Goal: Information Seeking & Learning: Learn about a topic

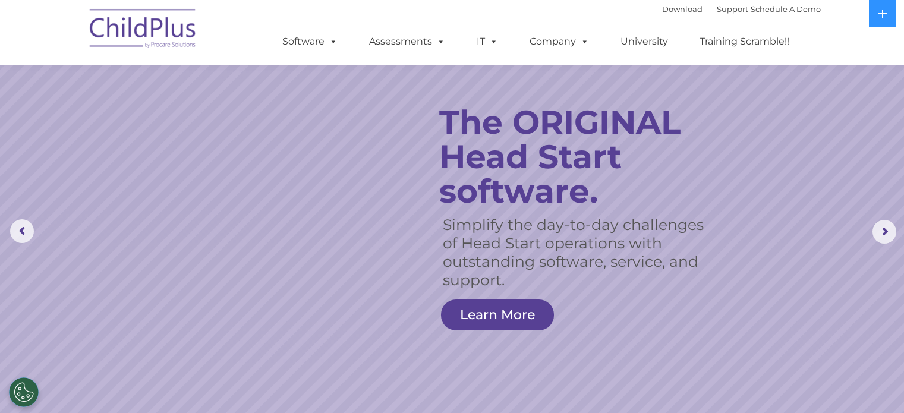
scroll to position [368, 0]
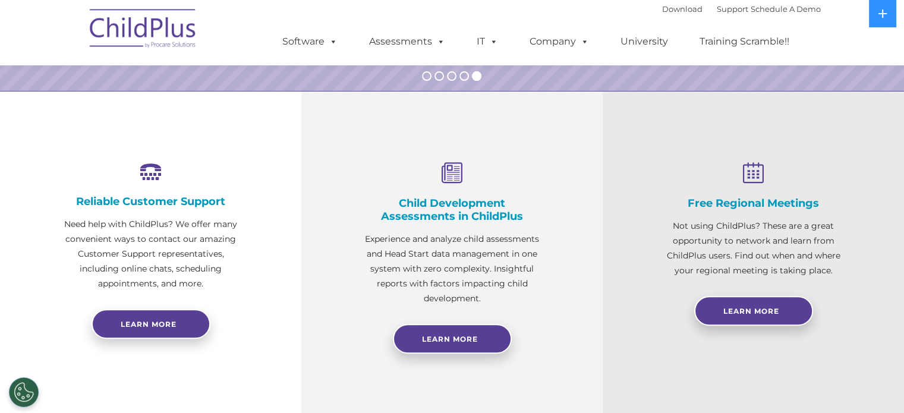
select select "MEDIUM"
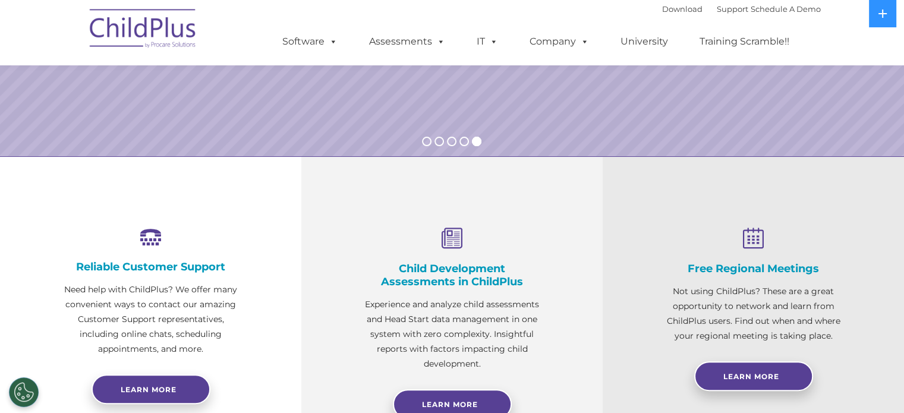
scroll to position [0, 0]
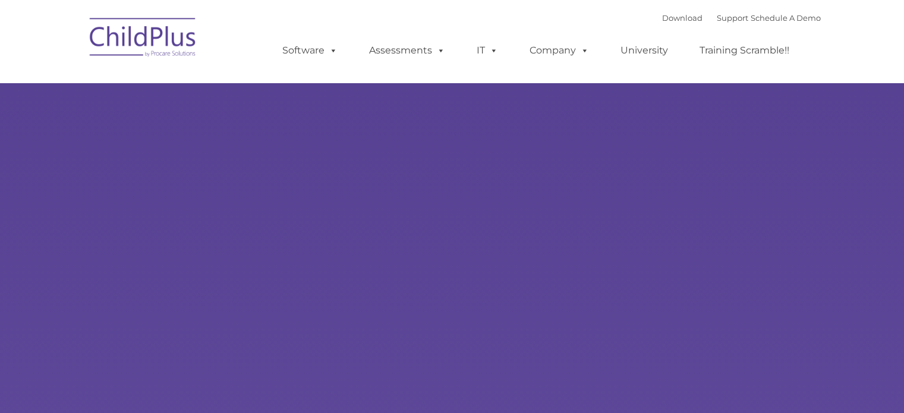
type input ""
select select "MEDIUM"
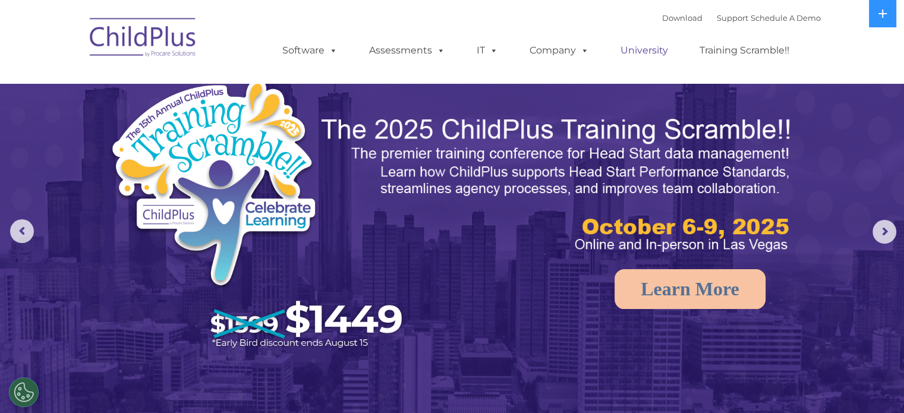
click at [636, 52] on link "University" at bounding box center [644, 51] width 71 height 24
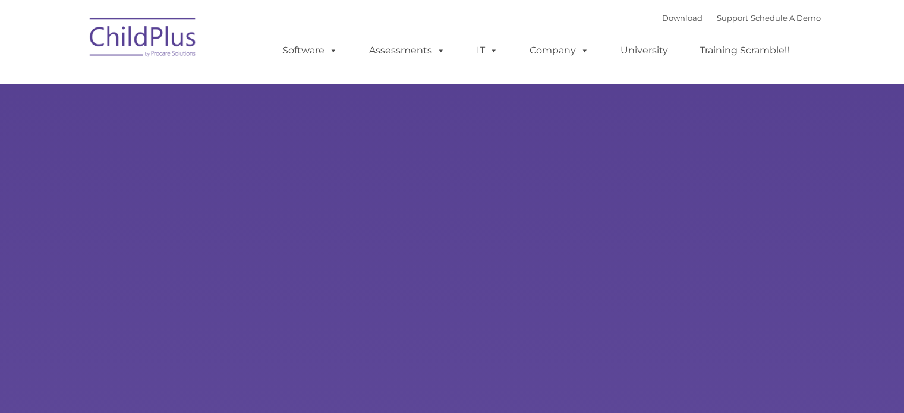
type input ""
select select "MEDIUM"
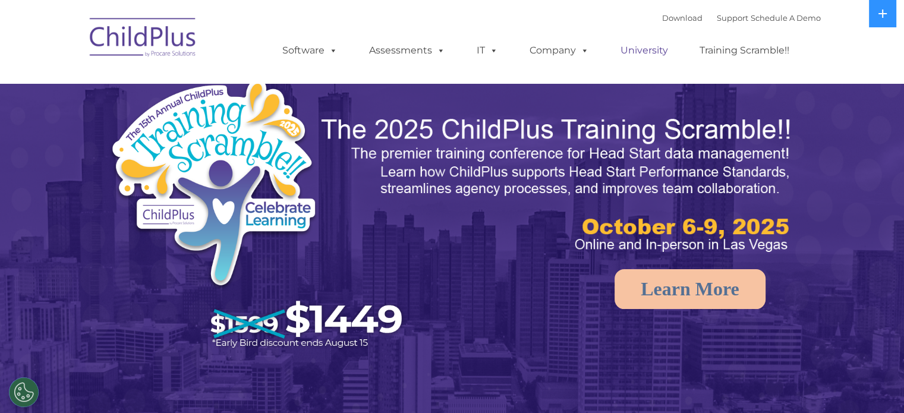
click at [629, 50] on link "University" at bounding box center [644, 51] width 71 height 24
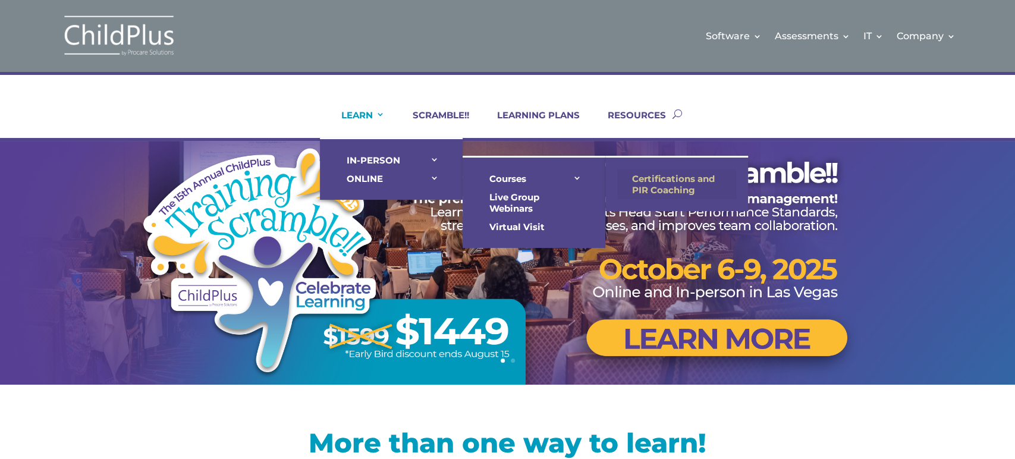
click at [658, 184] on link "Certifications and PIR Coaching" at bounding box center [676, 184] width 119 height 30
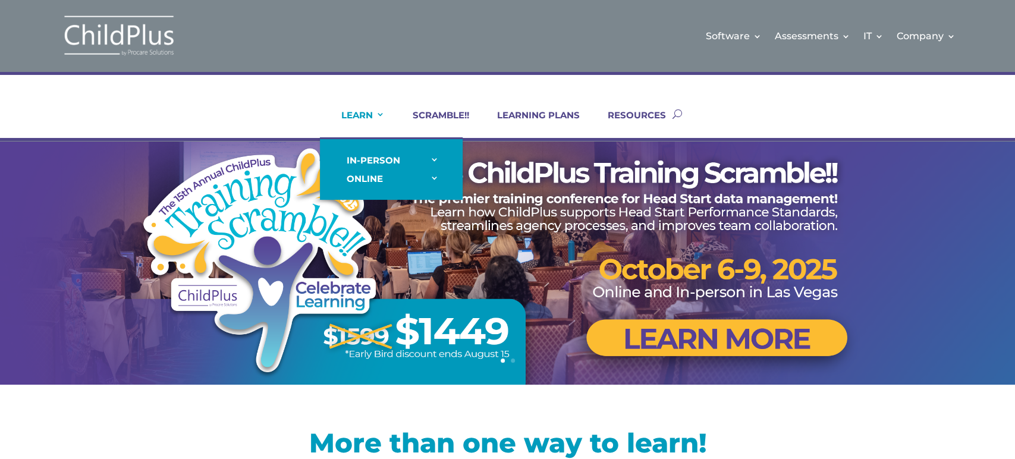
click at [371, 112] on link "LEARN" at bounding box center [355, 123] width 58 height 29
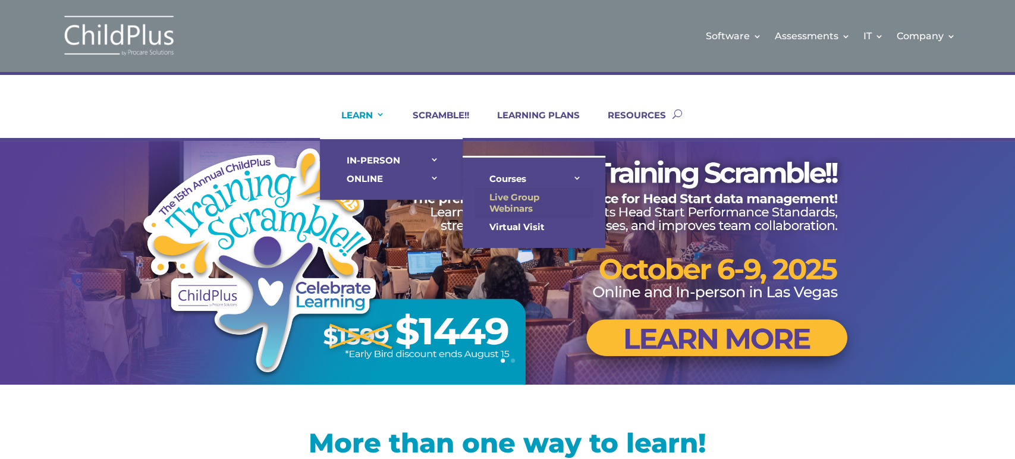
click at [511, 202] on link "Live Group Webinars" at bounding box center [534, 203] width 119 height 30
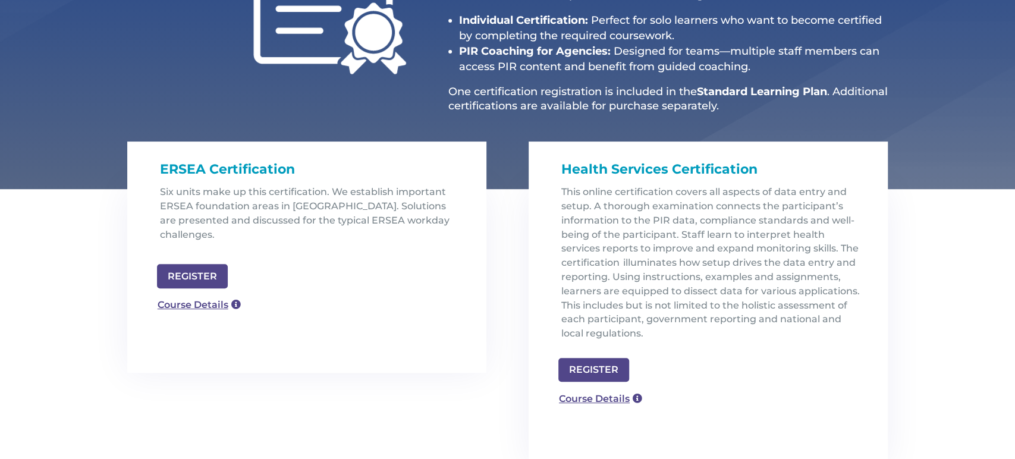
scroll to position [265, 0]
click at [200, 294] on link "Course Details" at bounding box center [194, 303] width 86 height 19
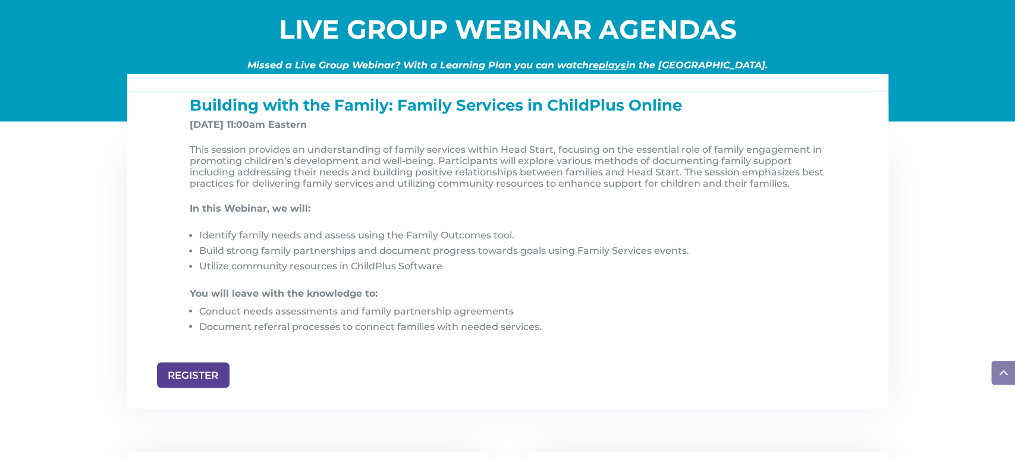
scroll to position [1210, 0]
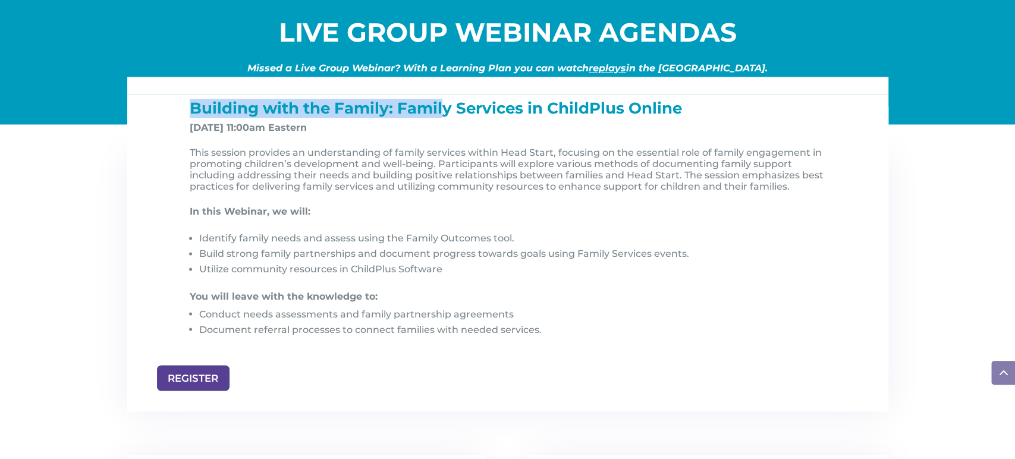
drag, startPoint x: 190, startPoint y: 108, endPoint x: 445, endPoint y: 113, distance: 255.1
click at [445, 113] on span "Building with the Family: Family Services in ChildPlus Online" at bounding box center [436, 108] width 492 height 19
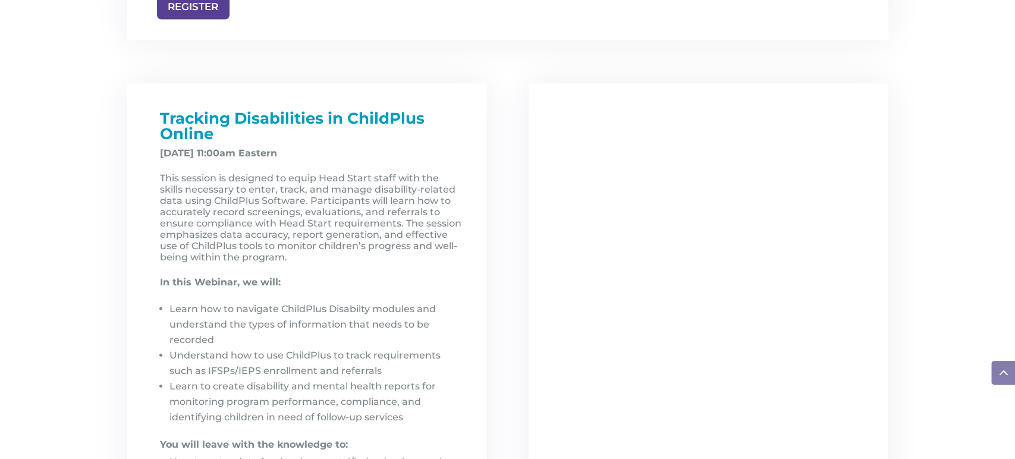
scroll to position [1582, 0]
drag, startPoint x: 163, startPoint y: 155, endPoint x: 246, endPoint y: 155, distance: 82.7
click at [246, 155] on strong "December 5, 2025, at 11:00am Eastern" at bounding box center [218, 152] width 117 height 11
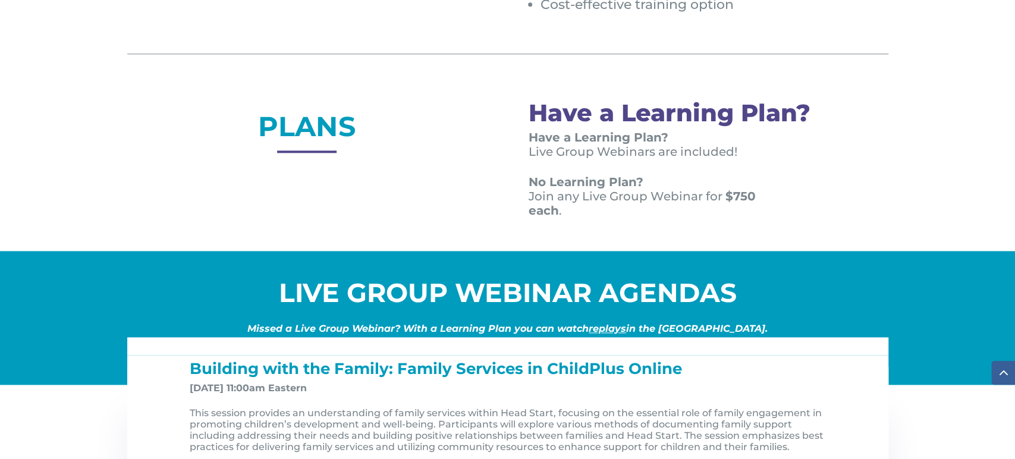
scroll to position [950, 0]
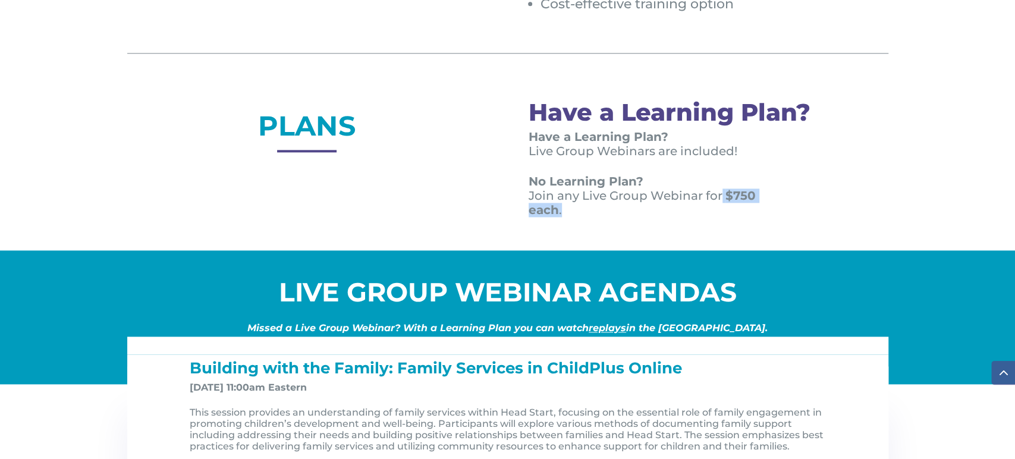
drag, startPoint x: 721, startPoint y: 194, endPoint x: 727, endPoint y: 211, distance: 18.1
click at [727, 211] on p "No Learning Plan? Join any Live Group Webinar for $750 each ." at bounding box center [658, 195] width 259 height 43
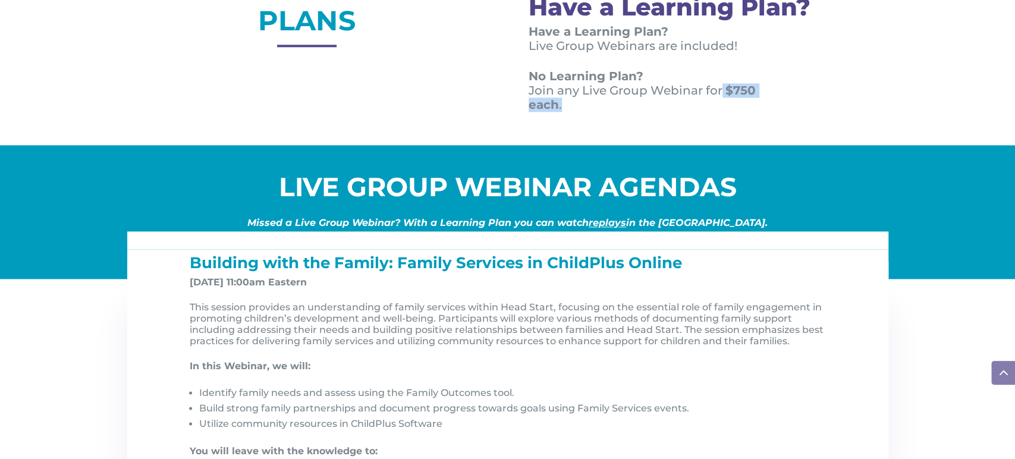
scroll to position [1056, 0]
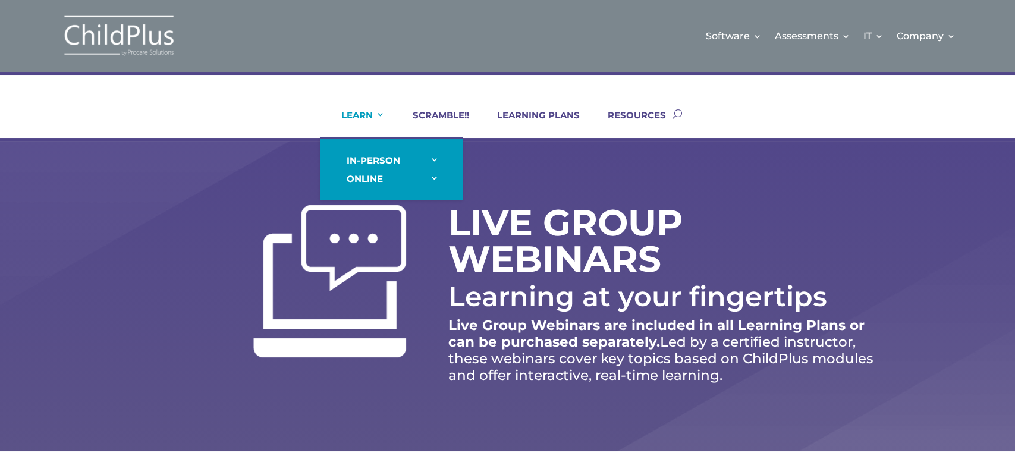
click at [348, 115] on link "LEARN" at bounding box center [355, 123] width 58 height 29
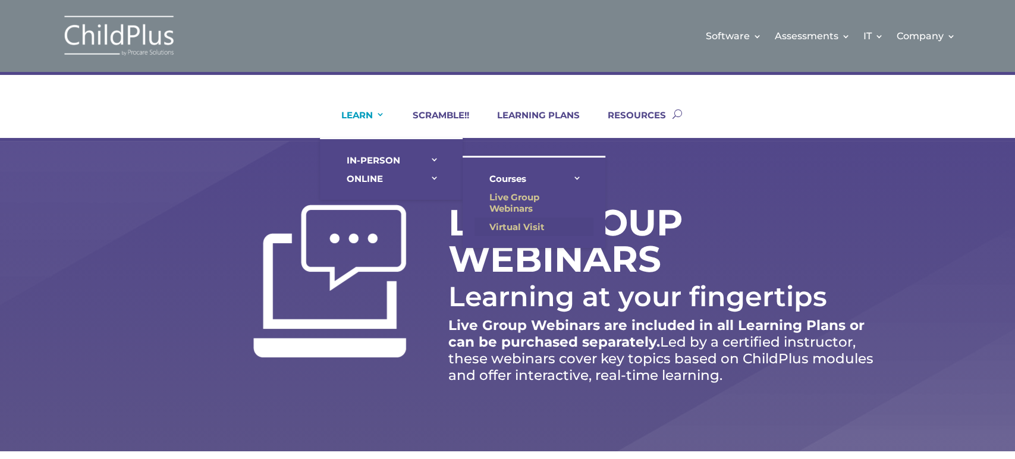
click at [519, 221] on link "Virtual Visit" at bounding box center [534, 227] width 119 height 18
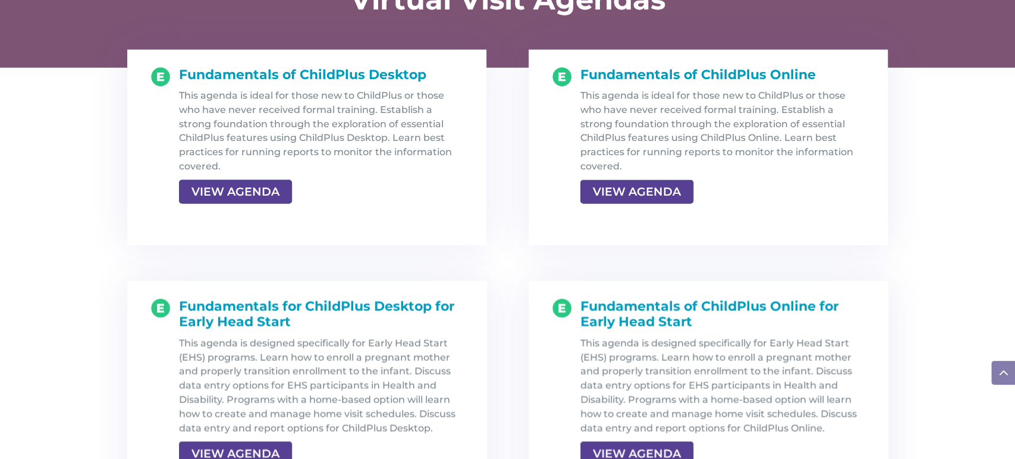
scroll to position [1275, 0]
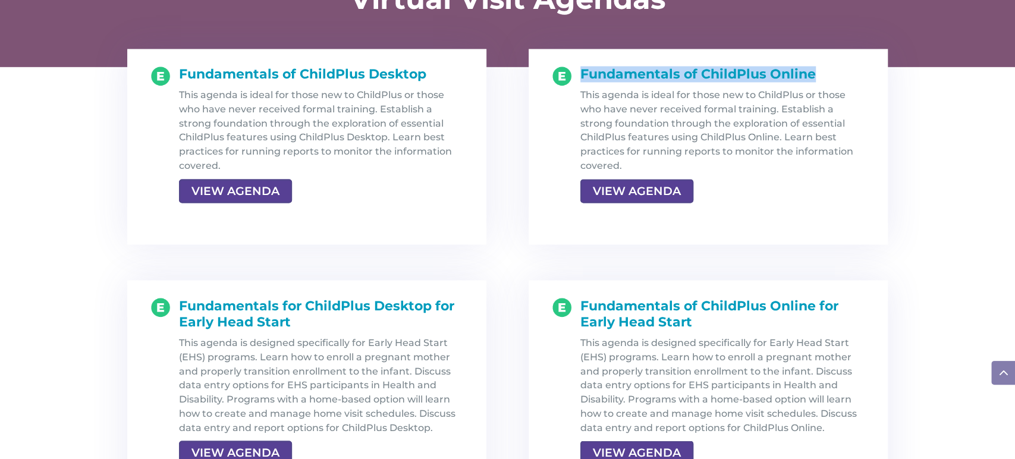
drag, startPoint x: 582, startPoint y: 71, endPoint x: 818, endPoint y: 68, distance: 236.1
click at [818, 68] on h1 "Fundamentals of ChildPlus Online" at bounding box center [722, 77] width 284 height 21
click at [637, 190] on link "VIEW AGENDA" at bounding box center [635, 190] width 111 height 21
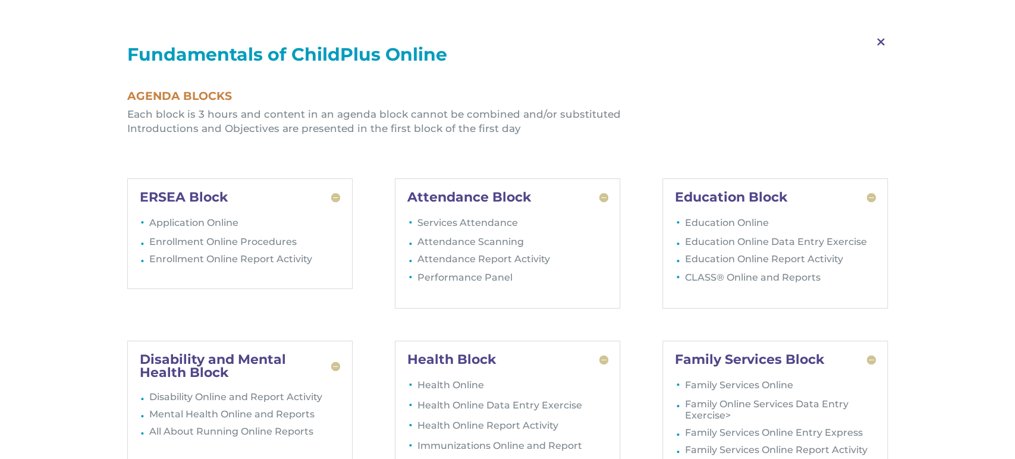
scroll to position [1381, 0]
click at [879, 40] on span "M" at bounding box center [880, 42] width 35 height 34
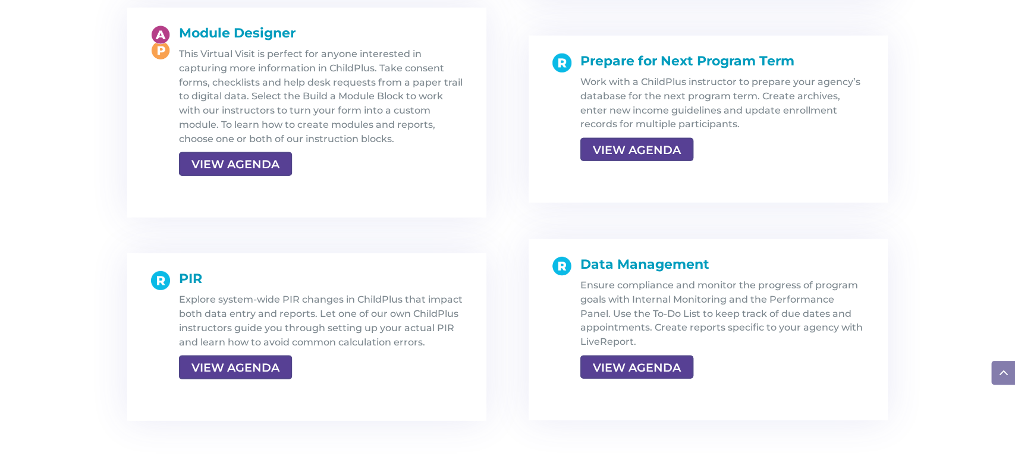
scroll to position [2174, 0]
click at [647, 154] on link "VIEW AGENDA" at bounding box center [635, 149] width 111 height 21
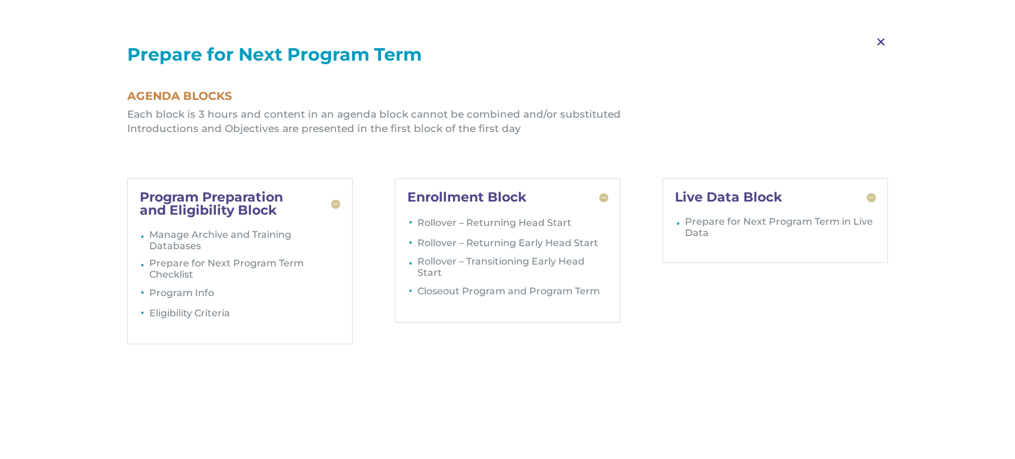
click at [878, 40] on span "M" at bounding box center [880, 42] width 35 height 34
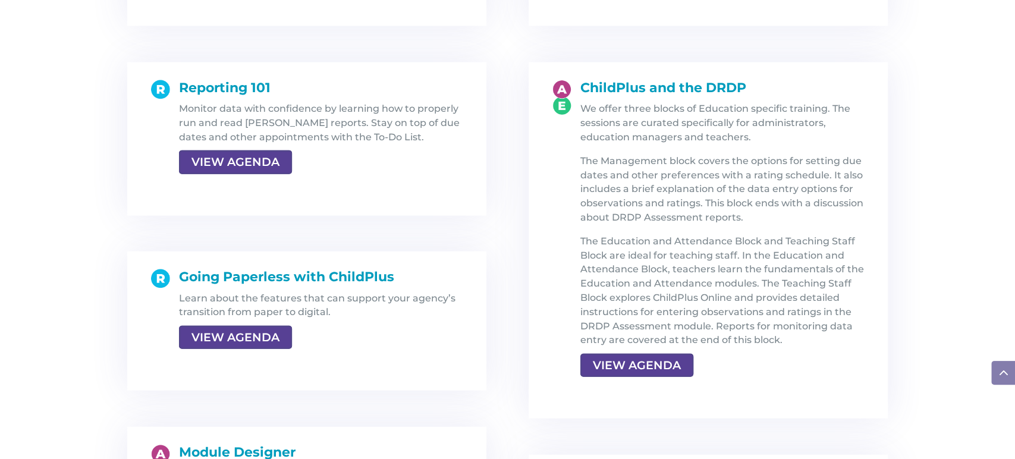
scroll to position [1756, 0]
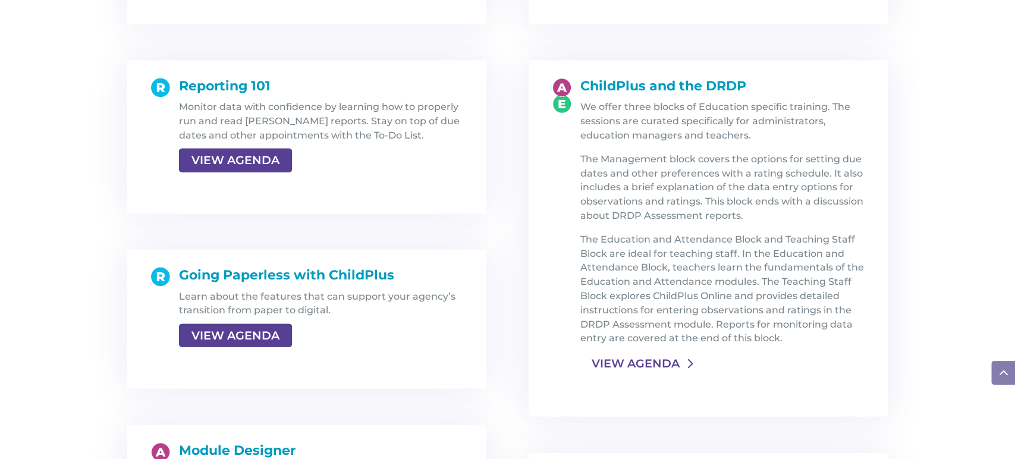
click at [628, 357] on link "VIEW AGENDA" at bounding box center [635, 363] width 111 height 21
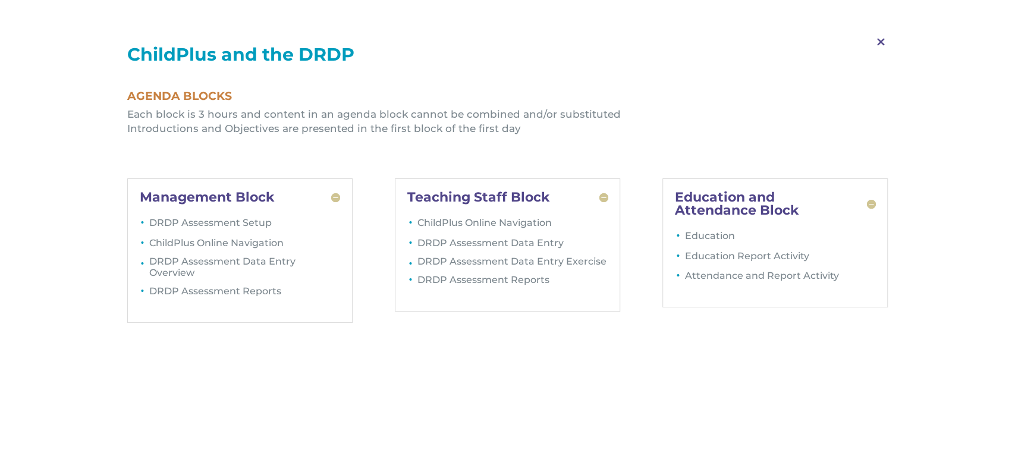
click at [880, 41] on span "M" at bounding box center [880, 42] width 35 height 34
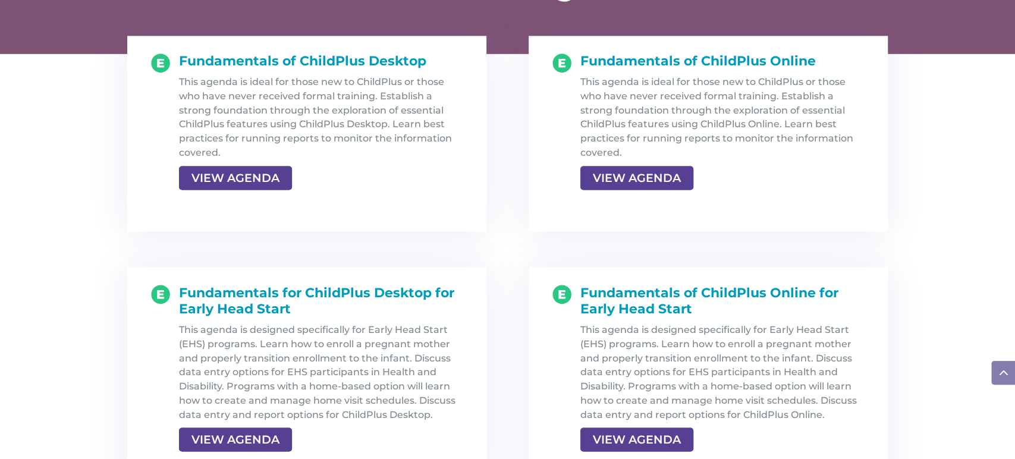
scroll to position [1289, 0]
click at [633, 175] on link "VIEW AGENDA" at bounding box center [635, 176] width 111 height 21
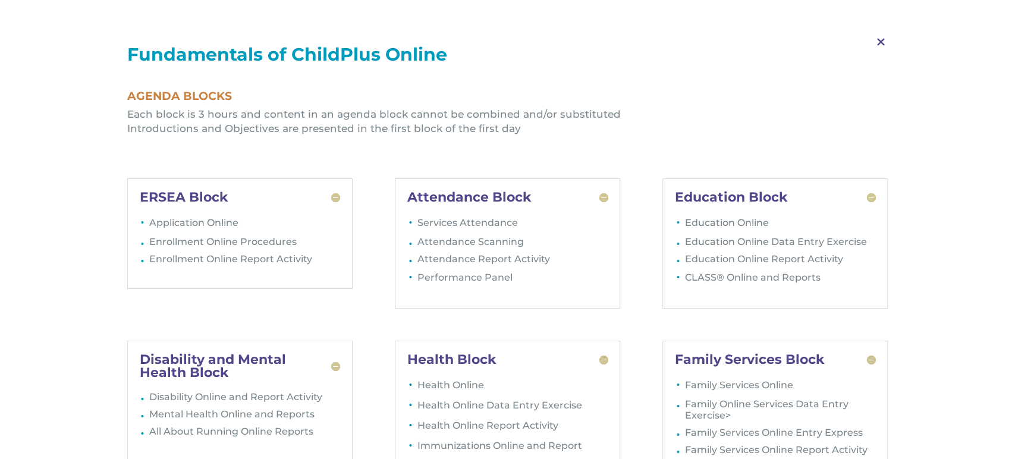
scroll to position [1447, 0]
click at [519, 382] on li "Health Online" at bounding box center [512, 388] width 191 height 20
click at [881, 41] on span "M" at bounding box center [880, 42] width 35 height 34
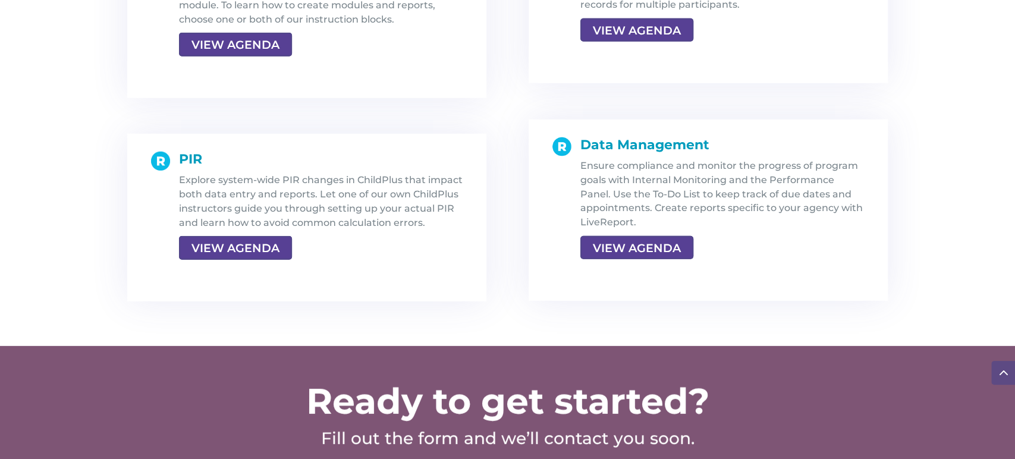
scroll to position [2294, 0]
click at [643, 247] on link "VIEW AGENDA" at bounding box center [635, 247] width 111 height 21
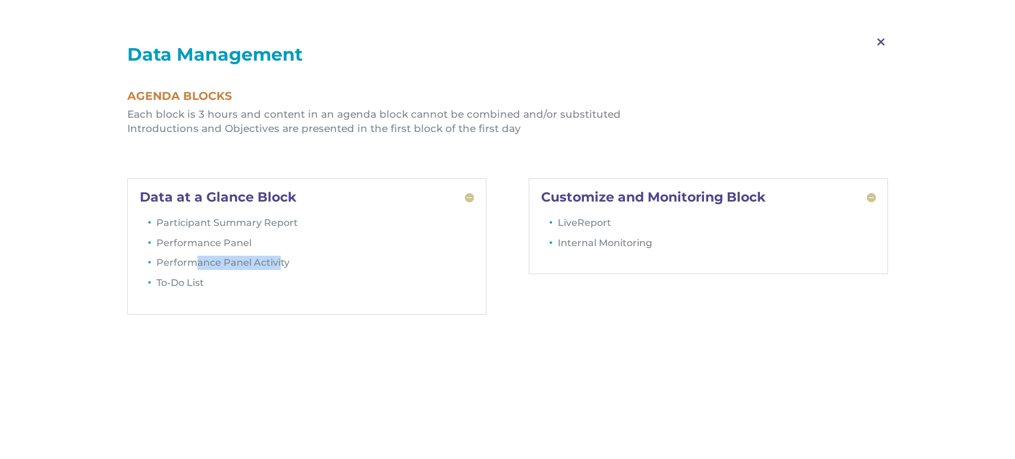
drag, startPoint x: 224, startPoint y: 259, endPoint x: 342, endPoint y: 245, distance: 119.7
click at [278, 256] on li "Performance Panel Activity" at bounding box center [315, 266] width 318 height 20
click at [879, 43] on span "M" at bounding box center [880, 42] width 35 height 34
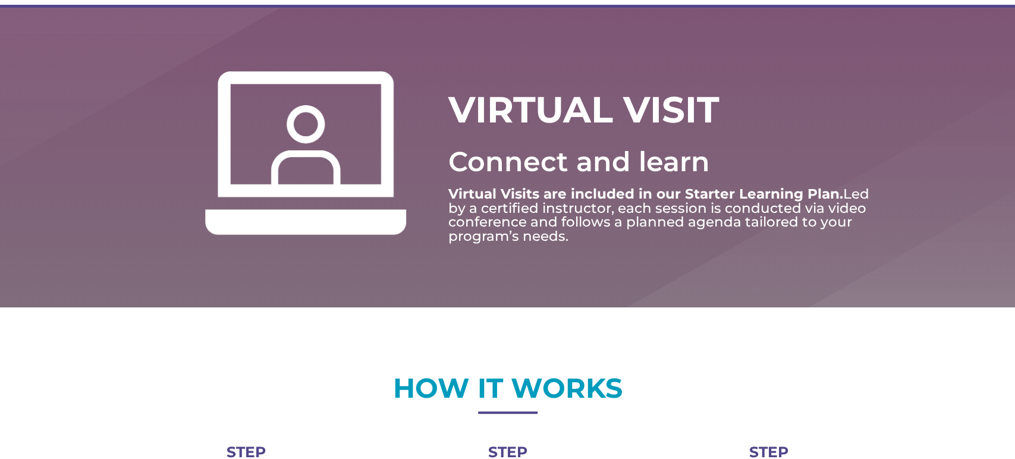
scroll to position [133, 0]
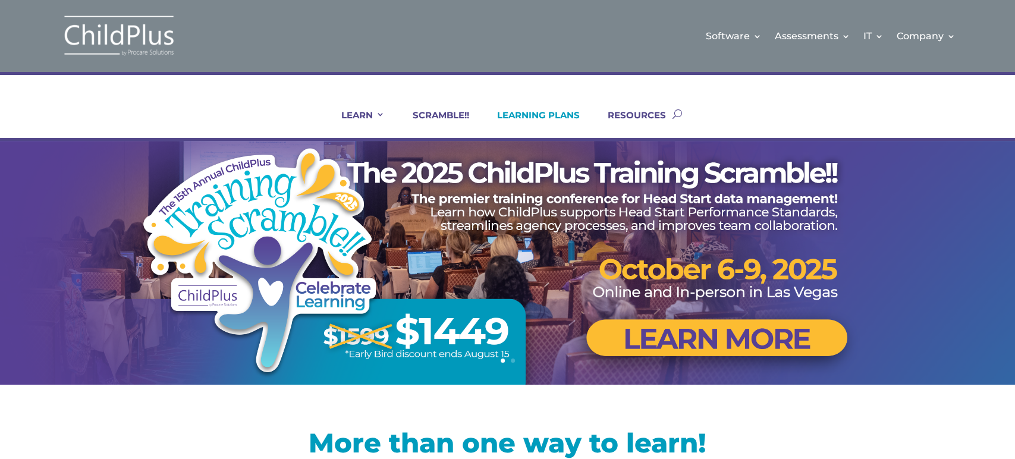
click at [555, 111] on link "LEARNING PLANS" at bounding box center [531, 123] width 98 height 29
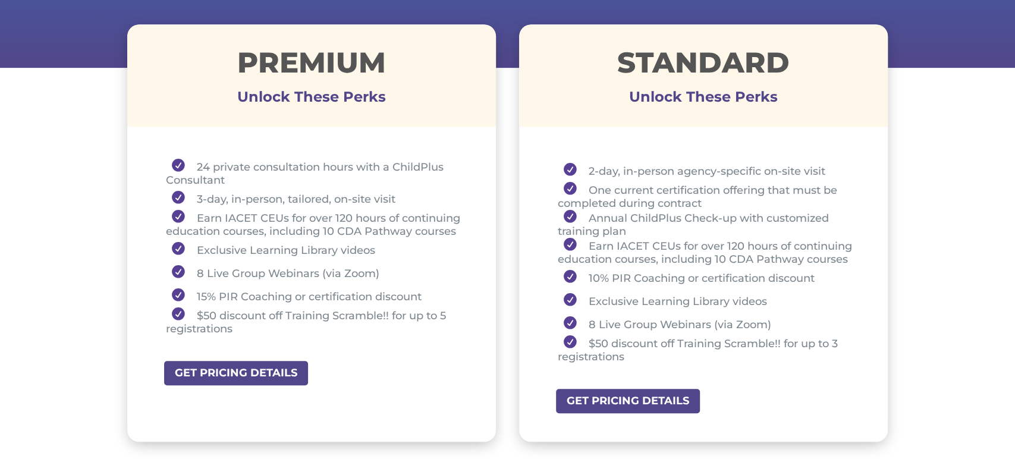
scroll to position [432, 0]
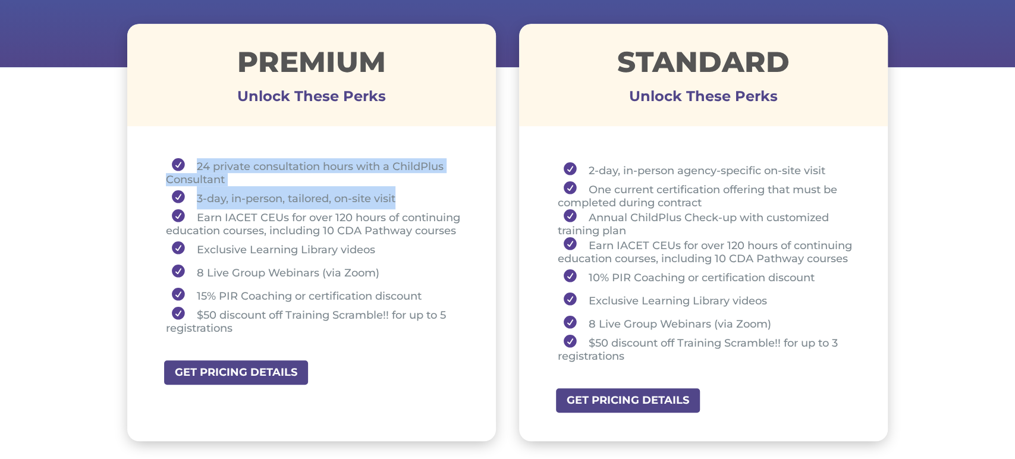
drag, startPoint x: 193, startPoint y: 165, endPoint x: 398, endPoint y: 192, distance: 206.9
click at [398, 192] on ul "24 private consultation hours with a ChildPlus Consultant 3-day, in-person, tai…" at bounding box center [312, 251] width 310 height 187
click at [226, 200] on li "3-day, in-person, tailored, on-site visit" at bounding box center [316, 197] width 301 height 23
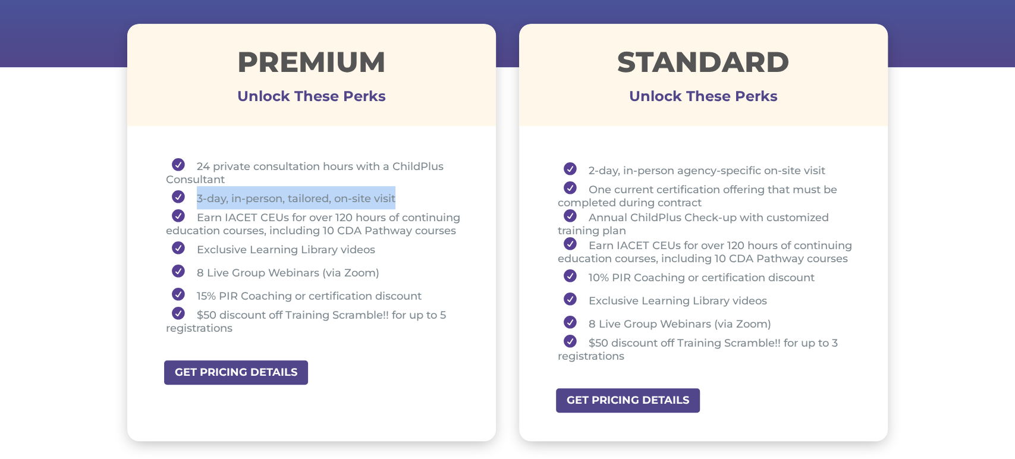
drag, startPoint x: 197, startPoint y: 200, endPoint x: 398, endPoint y: 198, distance: 201.0
click at [398, 198] on li "3-day, in-person, tailored, on-site visit" at bounding box center [316, 197] width 301 height 23
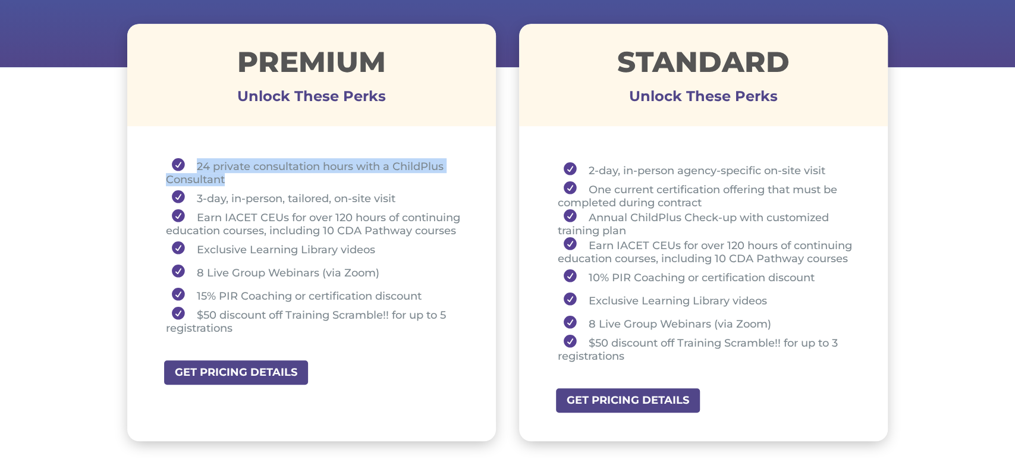
drag, startPoint x: 195, startPoint y: 166, endPoint x: 227, endPoint y: 177, distance: 33.5
click at [227, 177] on li "24 private consultation hours with a ChildPlus Consultant" at bounding box center [316, 172] width 301 height 28
click at [195, 165] on li "24 private consultation hours with a ChildPlus Consultant" at bounding box center [316, 172] width 301 height 28
drag, startPoint x: 195, startPoint y: 164, endPoint x: 328, endPoint y: 210, distance: 141.0
click at [397, 200] on ul "24 private consultation hours with a ChildPlus Consultant 3-day, in-person, tai…" at bounding box center [312, 251] width 310 height 187
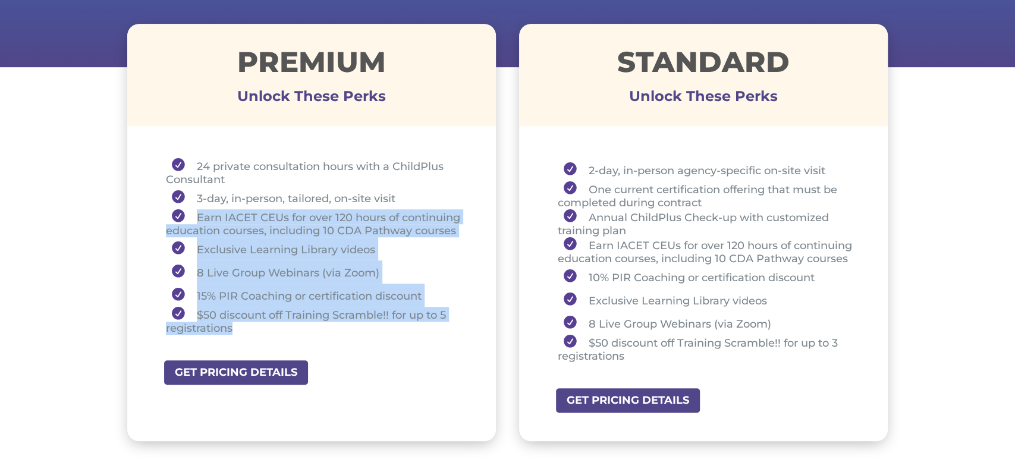
drag, startPoint x: 191, startPoint y: 218, endPoint x: 241, endPoint y: 327, distance: 120.5
click at [241, 327] on ul "24 private consultation hours with a ChildPlus Consultant 3-day, in-person, tai…" at bounding box center [312, 251] width 310 height 187
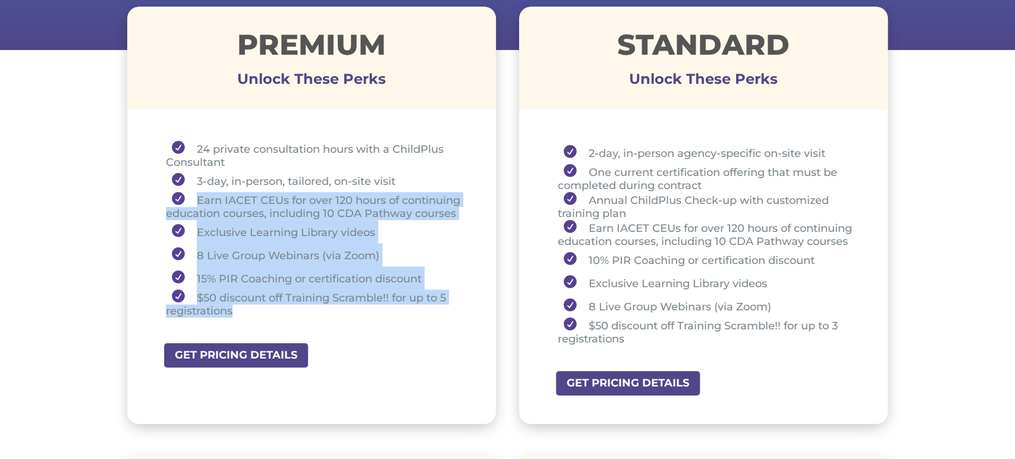
scroll to position [448, 0]
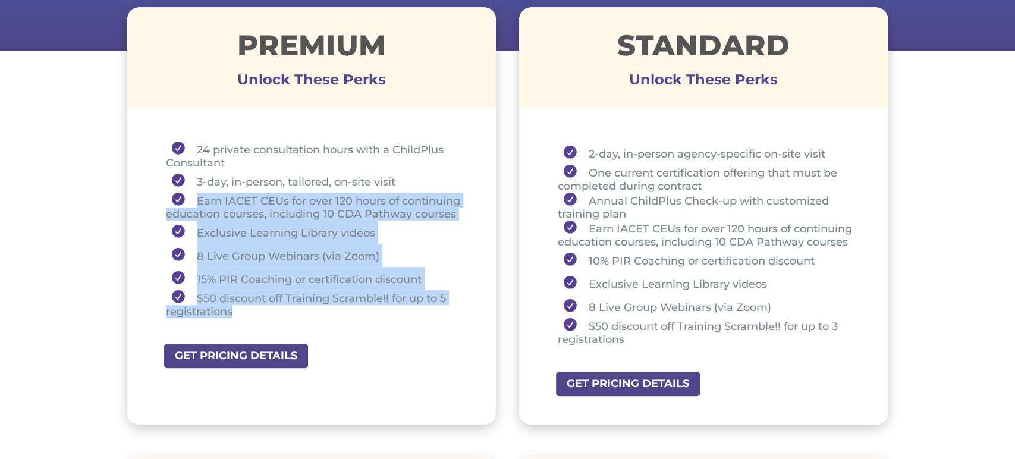
click at [458, 244] on li "8 Live Group Webinars (via Zoom)" at bounding box center [316, 255] width 301 height 23
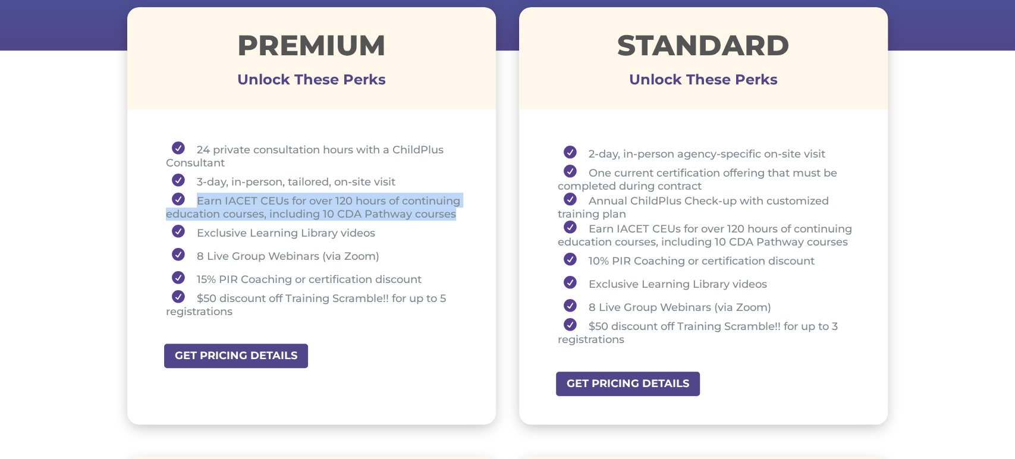
drag, startPoint x: 196, startPoint y: 197, endPoint x: 458, endPoint y: 215, distance: 263.4
click at [458, 215] on li "Earn IACET CEUs for over 120 hours of continuing education courses, including 1…" at bounding box center [316, 207] width 301 height 28
click at [300, 216] on li "Earn IACET CEUs for over 120 hours of continuing education courses, including 1…" at bounding box center [316, 207] width 301 height 28
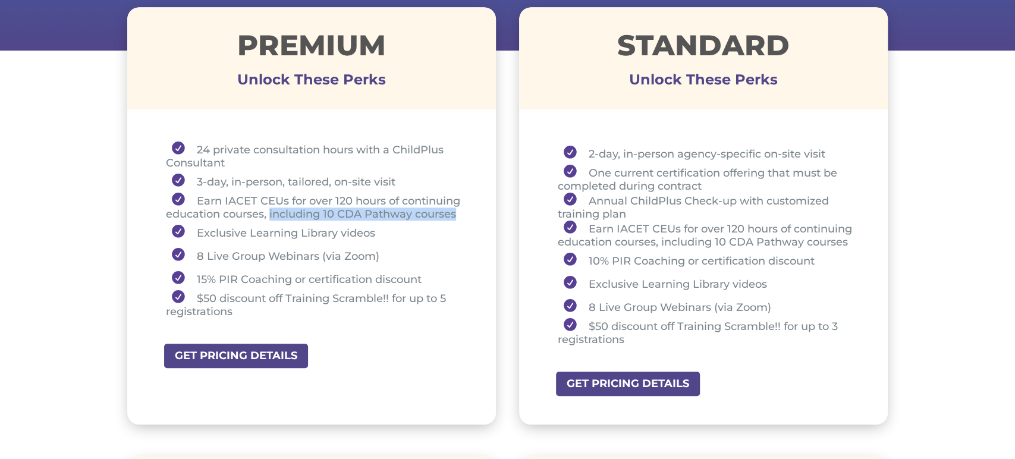
drag, startPoint x: 271, startPoint y: 212, endPoint x: 459, endPoint y: 209, distance: 188.5
click at [459, 209] on li "Earn IACET CEUs for over 120 hours of continuing education courses, including 1…" at bounding box center [316, 207] width 301 height 28
click at [414, 221] on li "Exclusive Learning Library videos" at bounding box center [316, 232] width 301 height 23
drag, startPoint x: 221, startPoint y: 199, endPoint x: 254, endPoint y: 200, distance: 33.3
click at [254, 200] on li "Earn IACET CEUs for over 120 hours of continuing education courses, including 1…" at bounding box center [316, 207] width 301 height 28
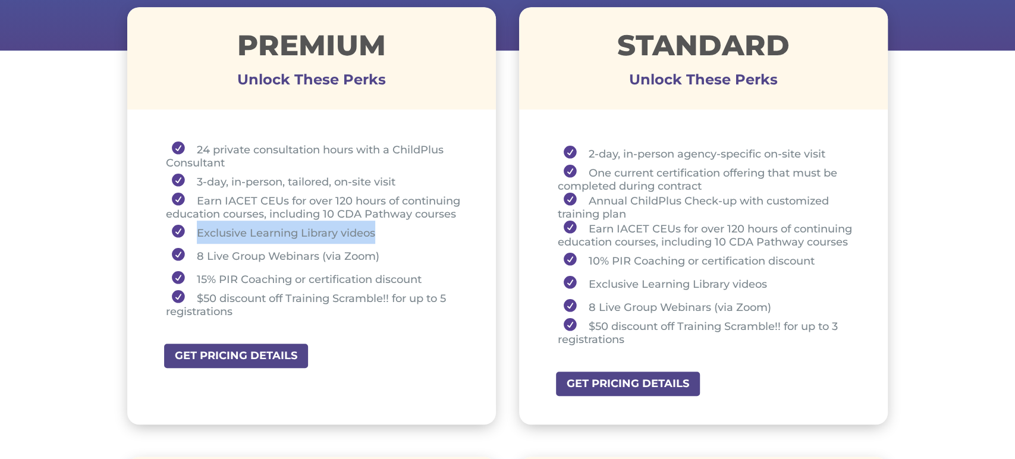
drag, startPoint x: 198, startPoint y: 231, endPoint x: 373, endPoint y: 228, distance: 175.4
click at [373, 228] on li "Exclusive Learning Library videos" at bounding box center [316, 232] width 301 height 23
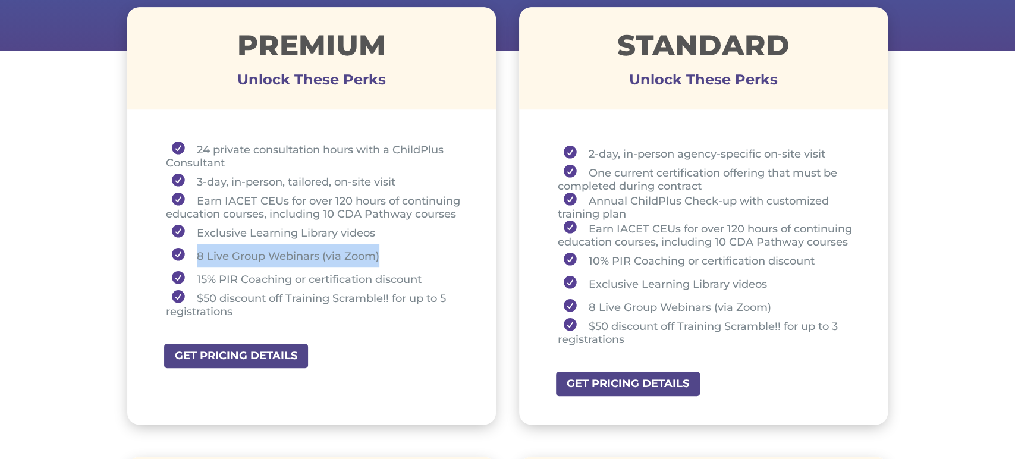
drag, startPoint x: 195, startPoint y: 253, endPoint x: 379, endPoint y: 252, distance: 184.3
click at [379, 252] on li "8 Live Group Webinars (via Zoom)" at bounding box center [316, 255] width 301 height 23
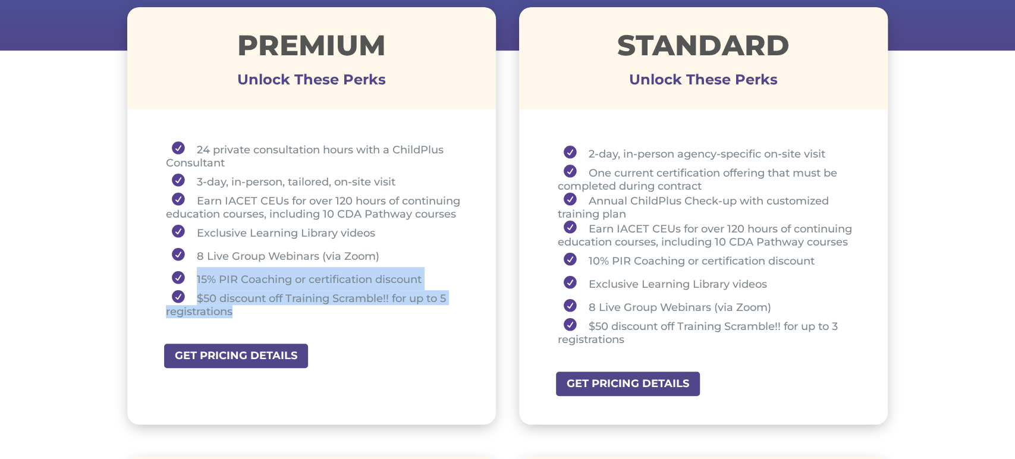
drag, startPoint x: 193, startPoint y: 276, endPoint x: 237, endPoint y: 312, distance: 56.2
click at [233, 312] on ul "24 private consultation hours with a ChildPlus Consultant 3-day, in-person, tai…" at bounding box center [312, 235] width 310 height 187
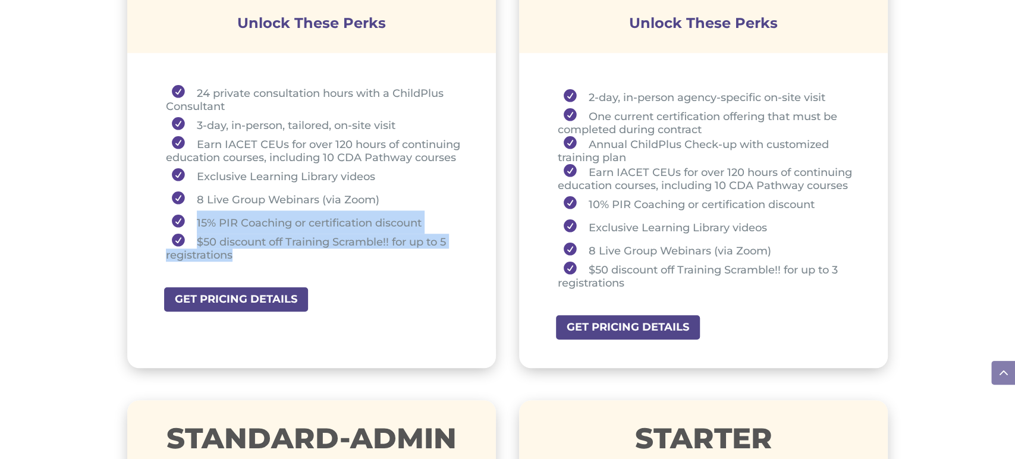
scroll to position [504, 0]
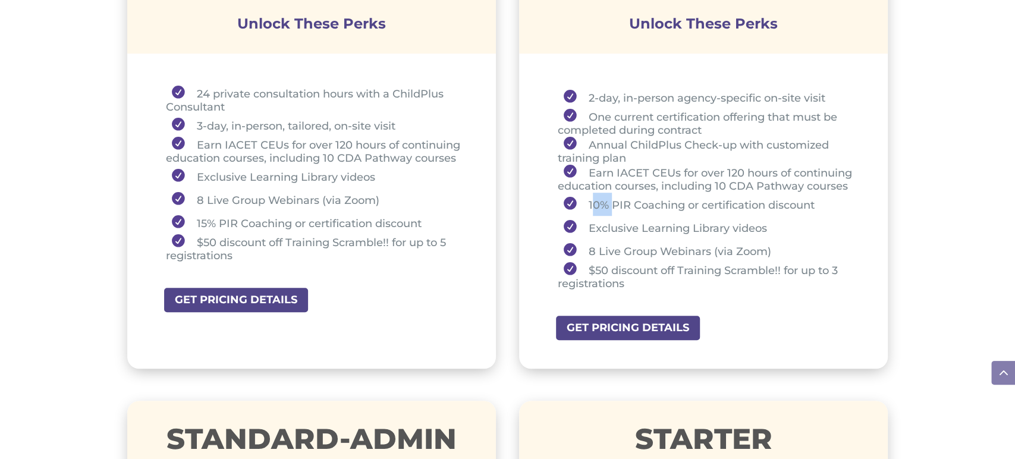
drag, startPoint x: 595, startPoint y: 202, endPoint x: 611, endPoint y: 199, distance: 16.3
click at [611, 199] on li "10% PIR Coaching or certification discount" at bounding box center [708, 204] width 301 height 23
drag, startPoint x: 831, startPoint y: 268, endPoint x: 832, endPoint y: 278, distance: 10.3
click at [832, 278] on li "$50 discount off Training Scramble!! for up to 3 registrations" at bounding box center [708, 276] width 301 height 28
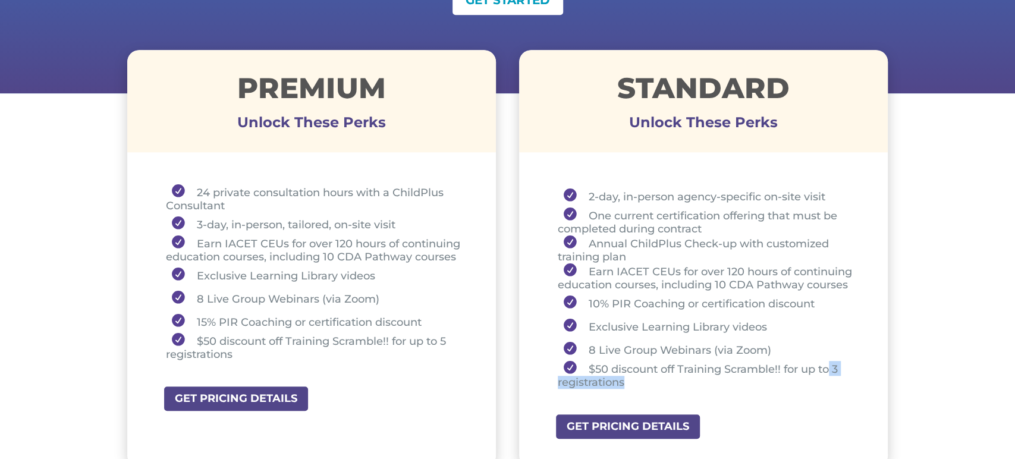
scroll to position [405, 0]
click at [401, 360] on ul "24 private consultation hours with a ChildPlus Consultant 3-day, in-person, tai…" at bounding box center [312, 278] width 310 height 187
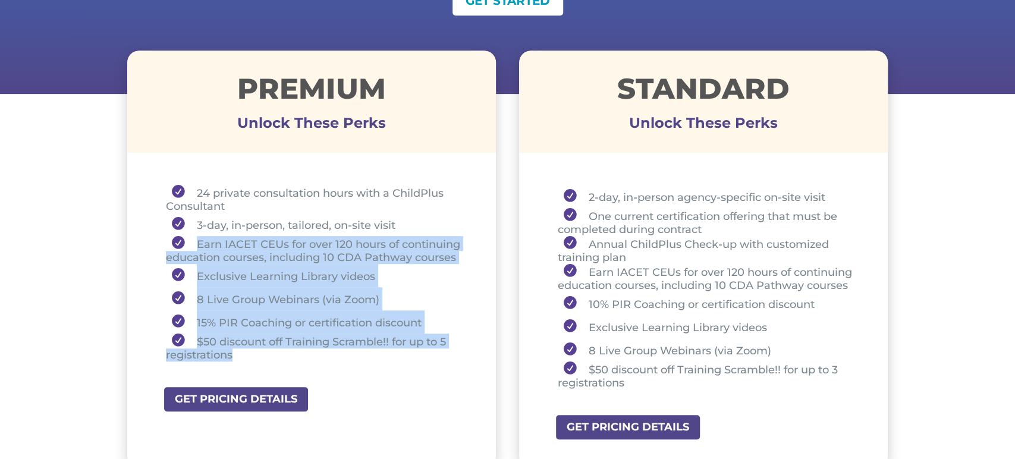
drag, startPoint x: 191, startPoint y: 240, endPoint x: 253, endPoint y: 353, distance: 128.0
click at [254, 356] on ul "24 private consultation hours with a ChildPlus Consultant 3-day, in-person, tai…" at bounding box center [312, 278] width 310 height 187
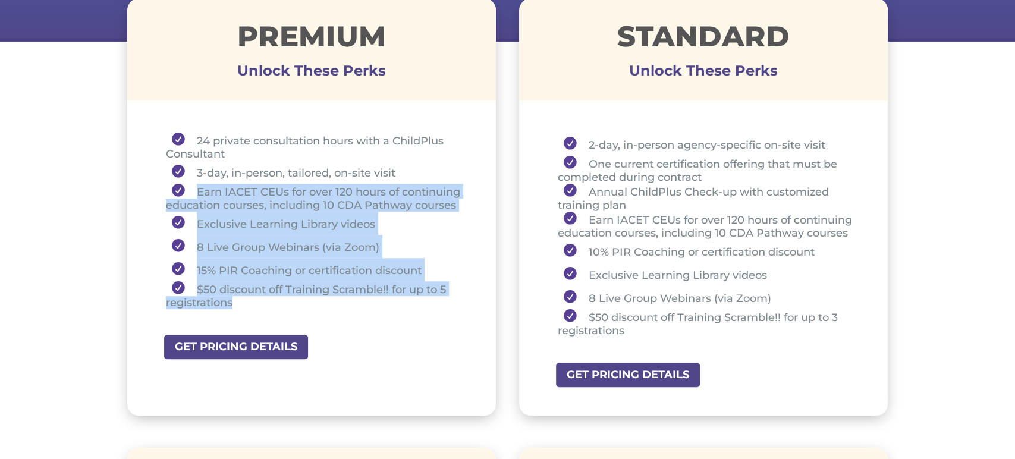
scroll to position [458, 0]
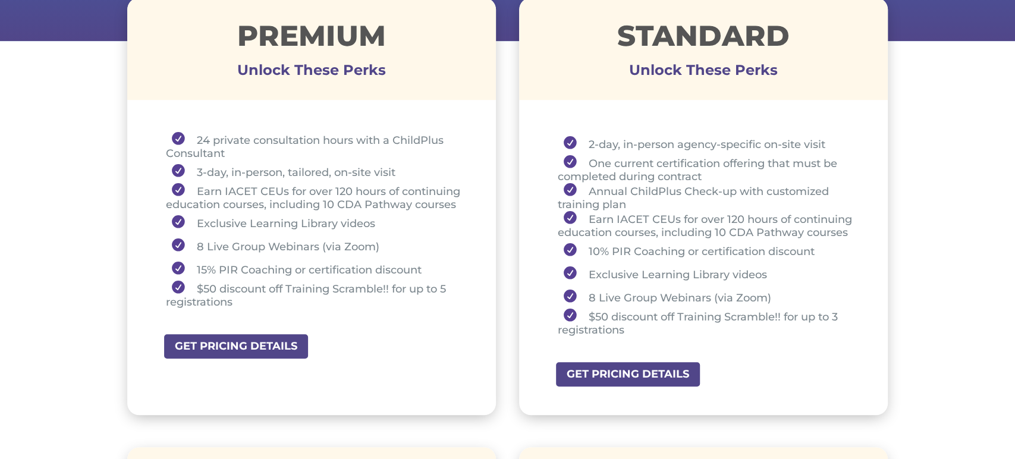
click at [618, 36] on h1 "STANDARD" at bounding box center [703, 38] width 369 height 34
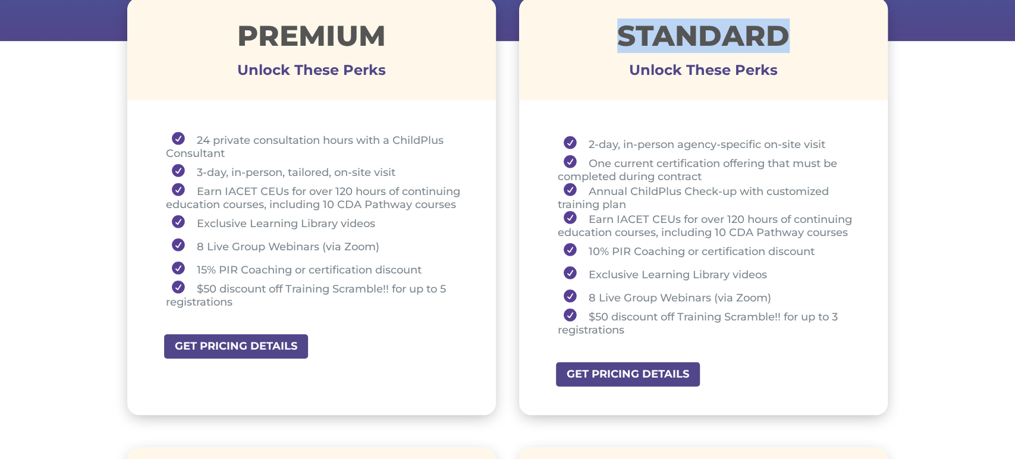
drag, startPoint x: 618, startPoint y: 37, endPoint x: 754, endPoint y: 37, distance: 135.6
click at [754, 37] on h1 "STANDARD" at bounding box center [703, 38] width 369 height 34
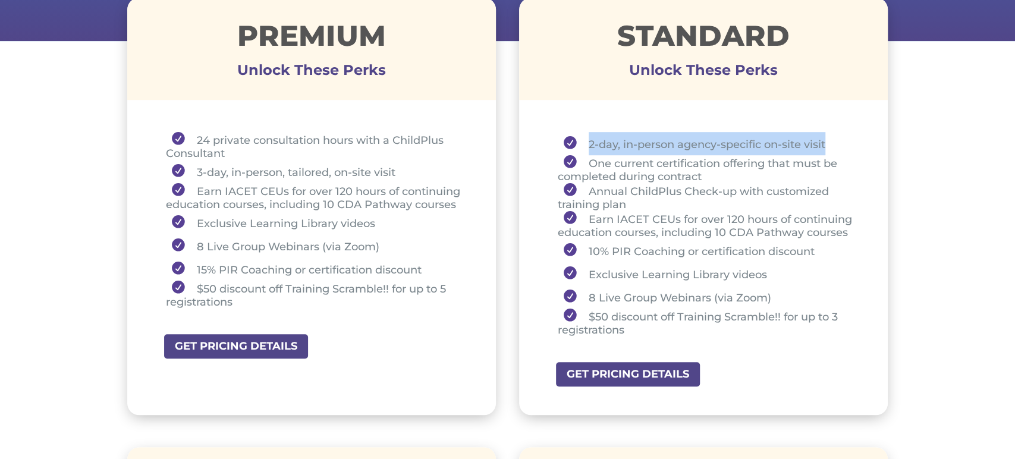
drag, startPoint x: 588, startPoint y: 142, endPoint x: 828, endPoint y: 140, distance: 239.6
click at [829, 140] on li "2-day, in-person agency-specific on-site visit" at bounding box center [708, 143] width 301 height 23
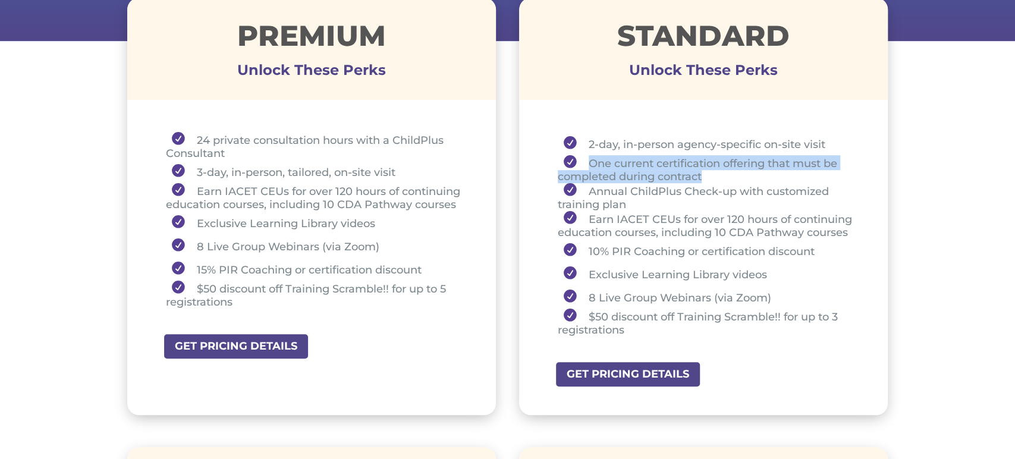
drag, startPoint x: 586, startPoint y: 160, endPoint x: 707, endPoint y: 175, distance: 122.2
click at [707, 175] on li "One current certification offering that must be completed during contract" at bounding box center [708, 169] width 301 height 28
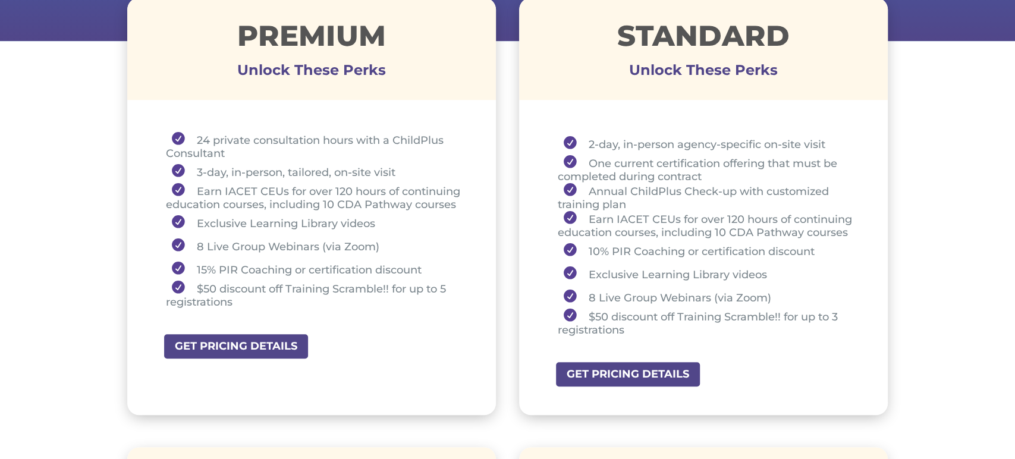
click at [589, 144] on li "2-day, in-person agency-specific on-site visit" at bounding box center [708, 143] width 301 height 23
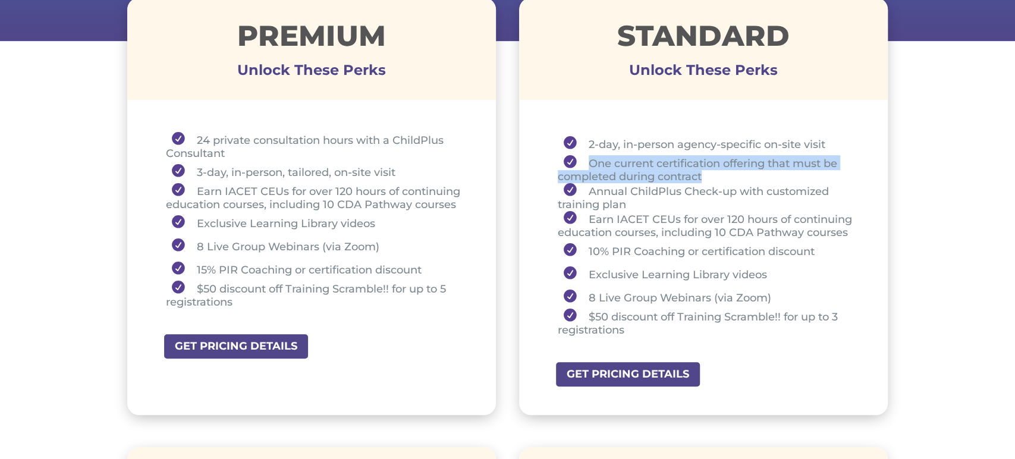
drag, startPoint x: 590, startPoint y: 161, endPoint x: 708, endPoint y: 175, distance: 118.6
click at [708, 175] on li "One current certification offering that must be completed during contract" at bounding box center [708, 169] width 301 height 28
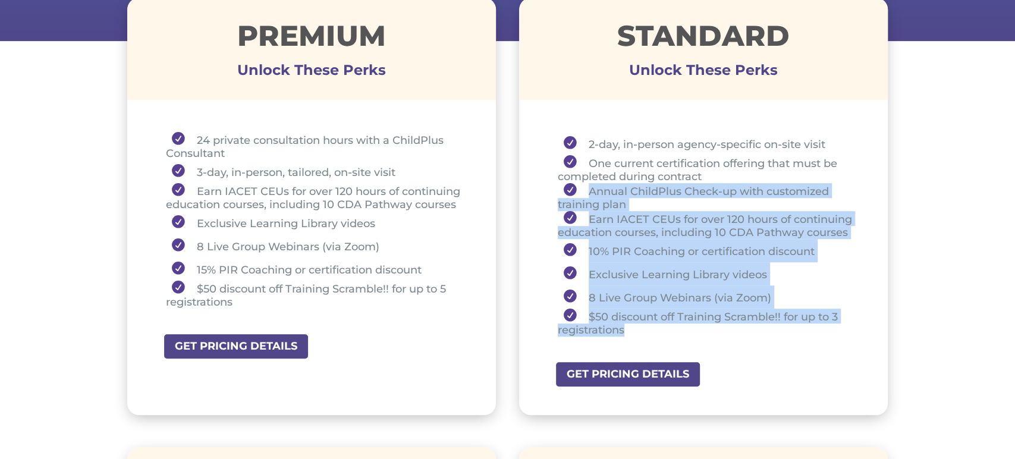
drag, startPoint x: 585, startPoint y: 187, endPoint x: 725, endPoint y: 328, distance: 198.9
click at [725, 328] on ul "2-day, in-person agency-specific on-site visit One current certification offeri…" at bounding box center [704, 239] width 310 height 215
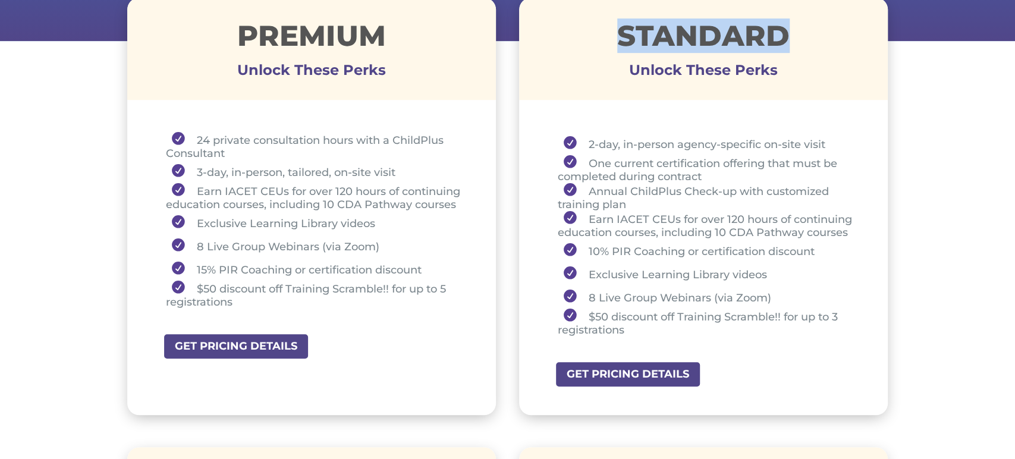
drag, startPoint x: 630, startPoint y: 34, endPoint x: 785, endPoint y: 45, distance: 155.6
click at [787, 37] on h1 "STANDARD" at bounding box center [703, 38] width 369 height 34
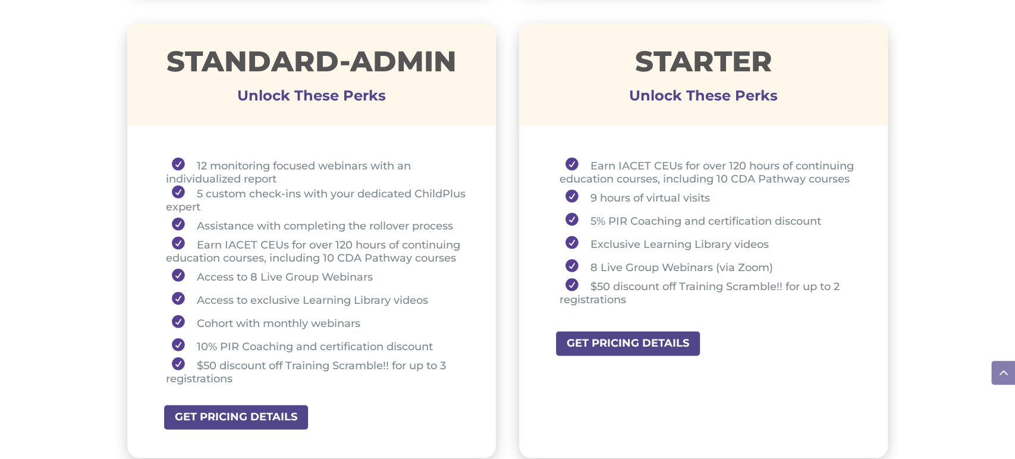
scroll to position [882, 0]
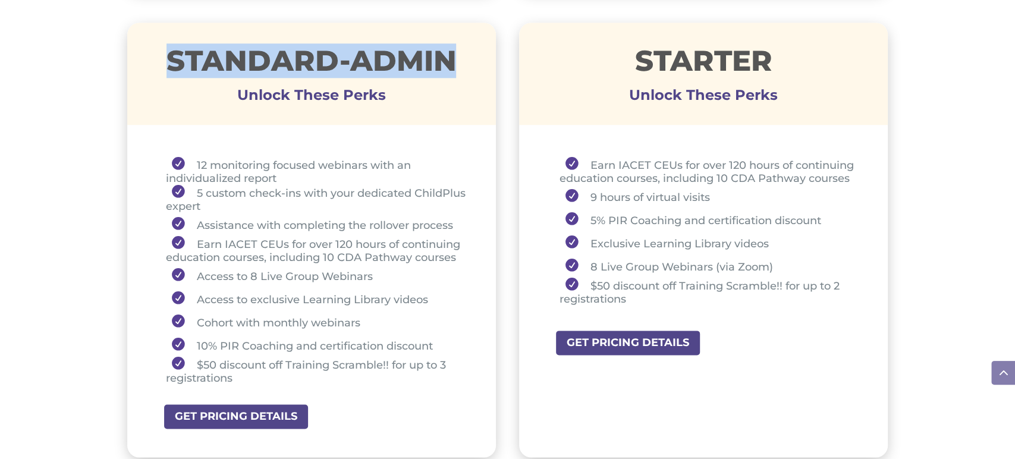
drag, startPoint x: 164, startPoint y: 60, endPoint x: 453, endPoint y: 58, distance: 289.0
click at [453, 58] on h1 "STANDARD-ADMIN" at bounding box center [311, 63] width 369 height 34
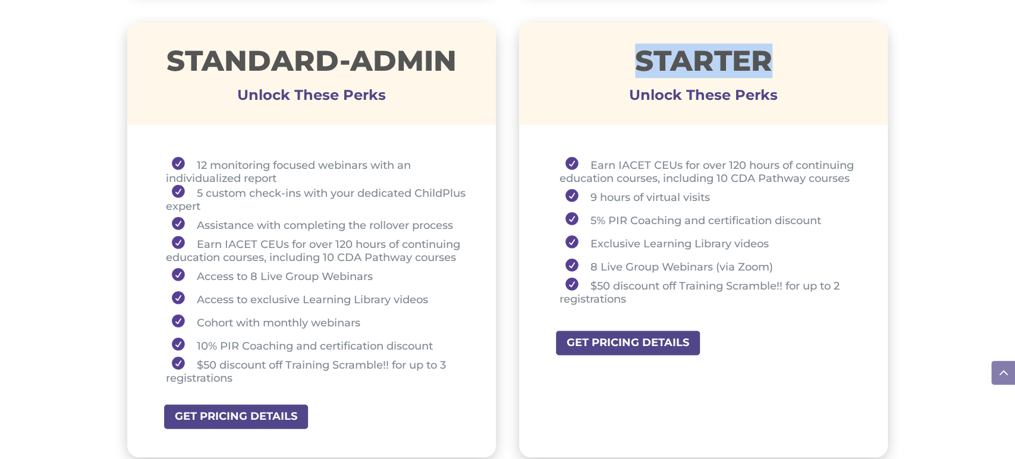
drag, startPoint x: 638, startPoint y: 58, endPoint x: 772, endPoint y: 48, distance: 134.8
click at [772, 48] on h1 "STARTER" at bounding box center [703, 63] width 369 height 34
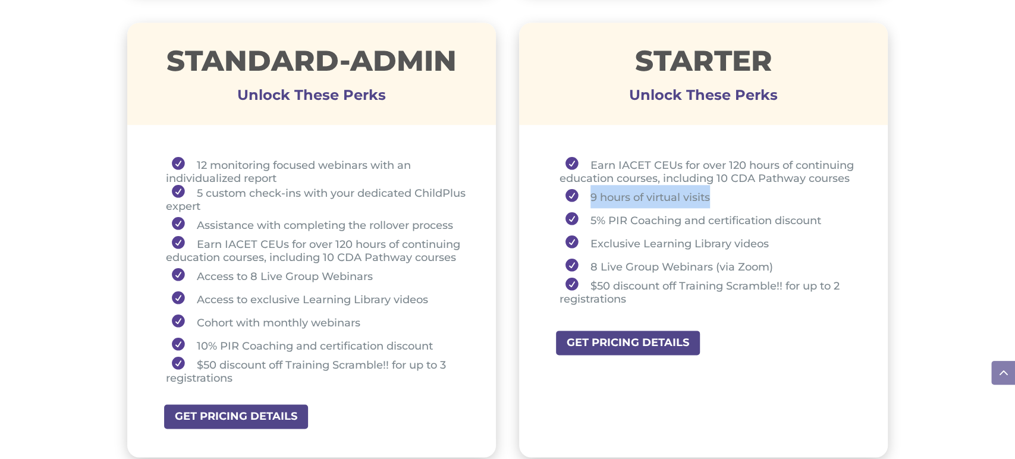
drag, startPoint x: 589, startPoint y: 199, endPoint x: 713, endPoint y: 189, distance: 124.0
click at [713, 189] on li "9 hours of virtual visits" at bounding box center [709, 196] width 299 height 23
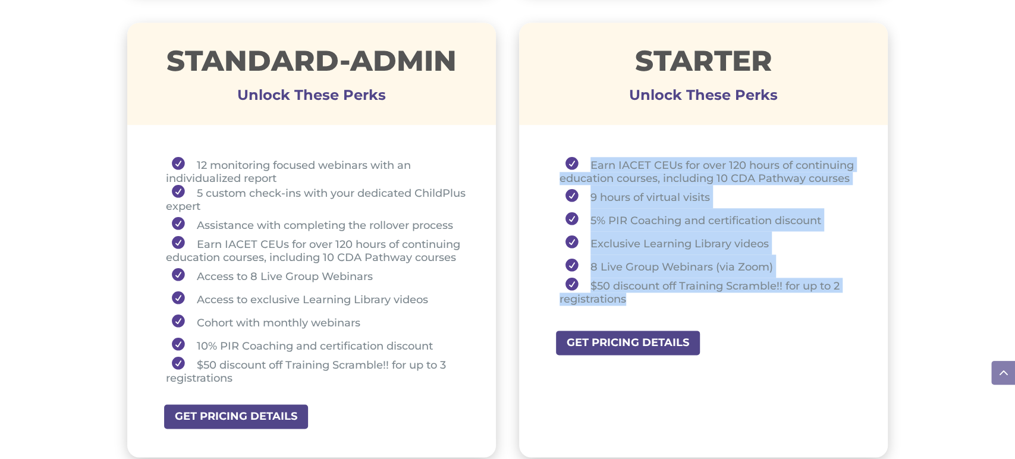
drag, startPoint x: 592, startPoint y: 161, endPoint x: 790, endPoint y: 306, distance: 245.8
click at [790, 306] on ul "Earn IACET CEUs for over 120 hours of continuing education courses, including 1…" at bounding box center [704, 236] width 310 height 159
click at [695, 168] on li "Earn IACET CEUs for over 120 hours of continuing education courses, including 1…" at bounding box center [709, 171] width 299 height 28
click at [725, 162] on li "Earn IACET CEUs for over 120 hours of continuing education courses, including 1…" at bounding box center [709, 171] width 299 height 28
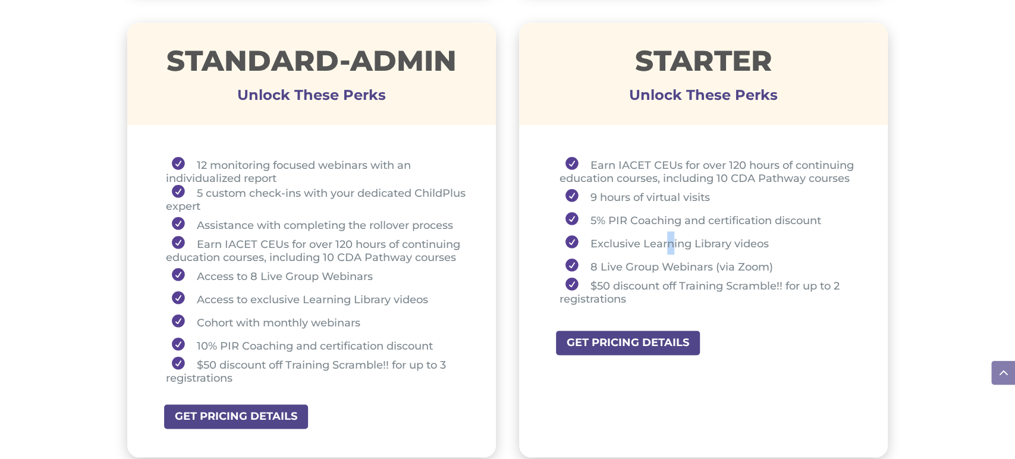
click at [671, 243] on li "Exclusive Learning Library videos" at bounding box center [709, 242] width 299 height 23
click at [656, 262] on li "8 Live Group Webinars (via Zoom)" at bounding box center [709, 265] width 299 height 23
drag, startPoint x: 656, startPoint y: 282, endPoint x: 661, endPoint y: 279, distance: 6.1
click at [657, 282] on li "$50 discount off Training Scramble!! for up to 2 registrations" at bounding box center [709, 292] width 299 height 28
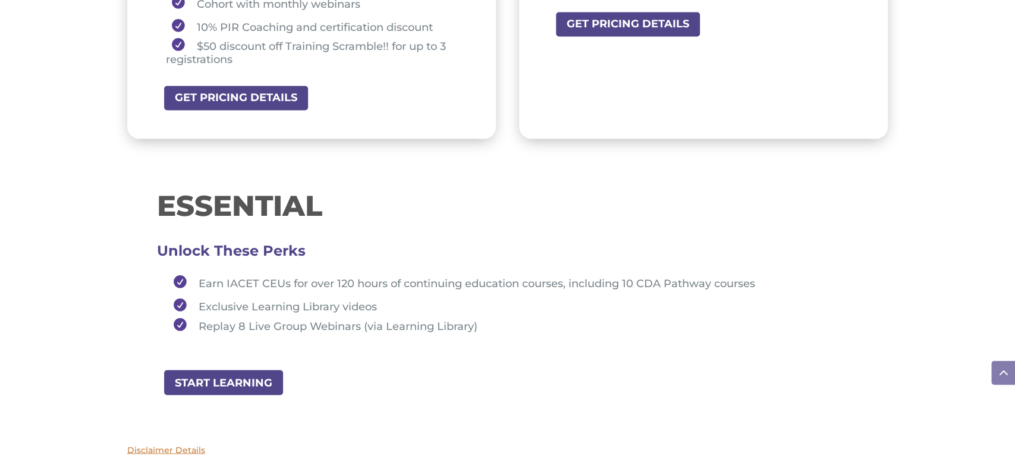
scroll to position [1202, 0]
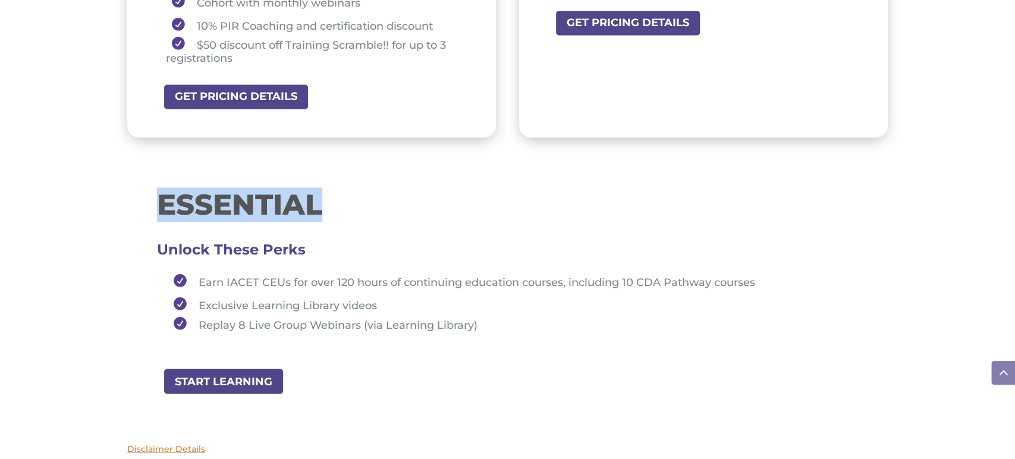
drag, startPoint x: 157, startPoint y: 206, endPoint x: 343, endPoint y: 208, distance: 186.1
click at [343, 208] on h1 "ESSENTIAL" at bounding box center [508, 207] width 702 height 34
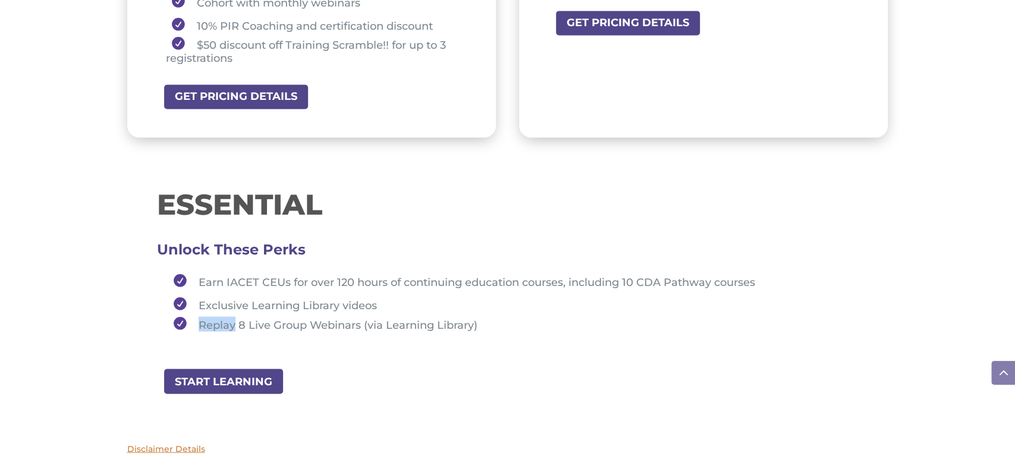
drag, startPoint x: 199, startPoint y: 321, endPoint x: 237, endPoint y: 321, distance: 37.5
click at [237, 321] on li "Replay 8 Live Group Webinars (via Learning Library)" at bounding box center [513, 323] width 691 height 15
click at [223, 324] on li "Replay 8 Live Group Webinars (via Learning Library)" at bounding box center [513, 323] width 691 height 15
drag, startPoint x: 201, startPoint y: 320, endPoint x: 240, endPoint y: 320, distance: 38.7
click at [240, 320] on li "Replay 8 Live Group Webinars (via Learning Library)" at bounding box center [513, 323] width 691 height 15
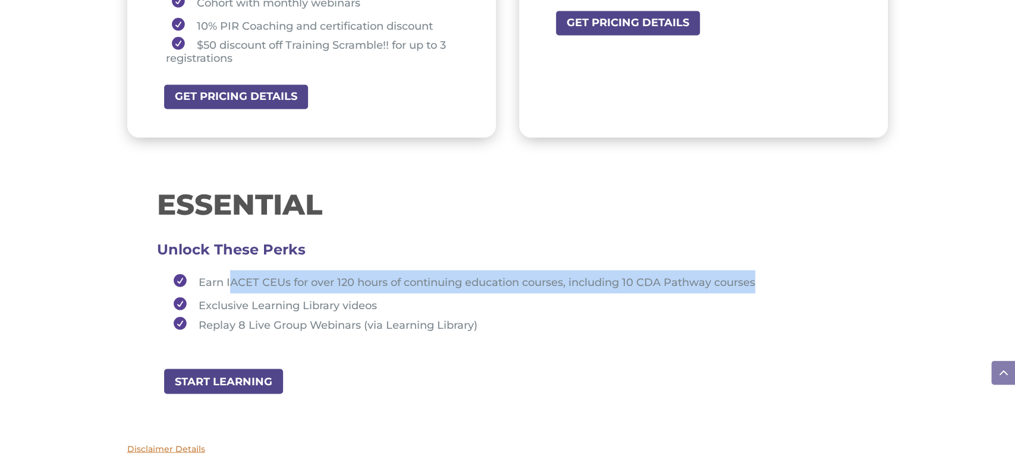
drag, startPoint x: 234, startPoint y: 279, endPoint x: 769, endPoint y: 275, distance: 535.2
click at [769, 275] on li "Earn IACET CEUs for over 120 hours of continuing education courses, including 1…" at bounding box center [513, 281] width 691 height 23
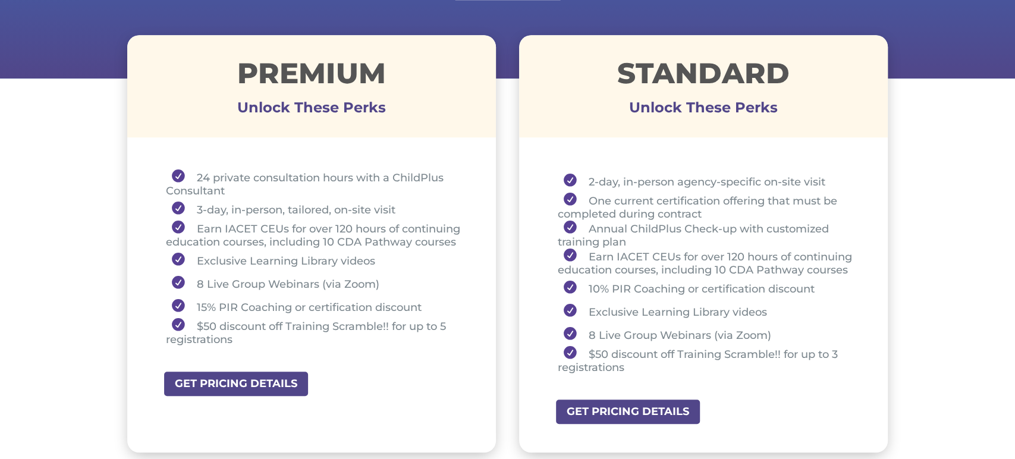
scroll to position [421, 0]
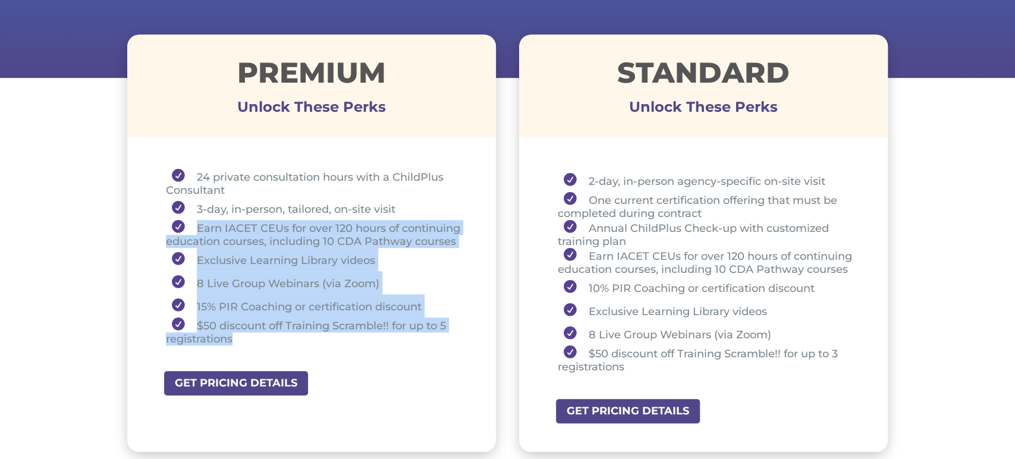
drag, startPoint x: 193, startPoint y: 225, endPoint x: 257, endPoint y: 338, distance: 130.2
click at [257, 338] on ul "24 private consultation hours with a ChildPlus Consultant 3-day, in-person, tai…" at bounding box center [312, 262] width 310 height 187
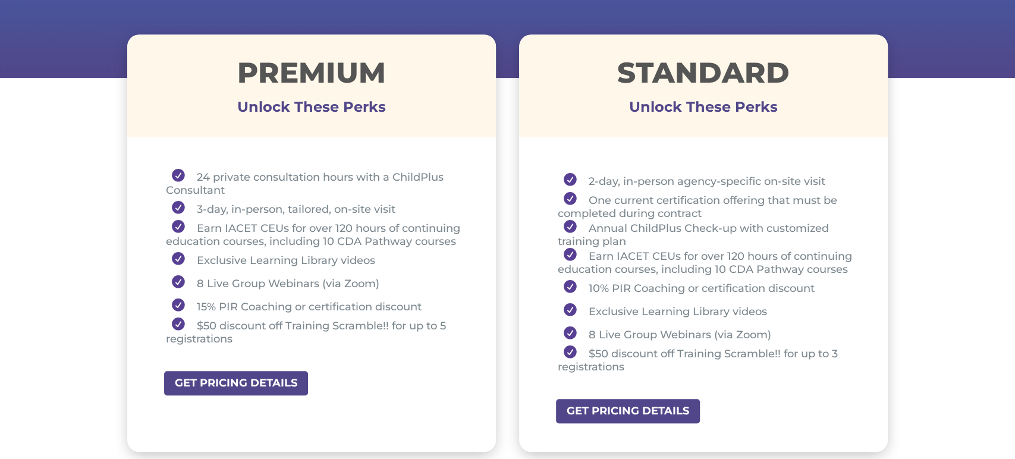
click at [508, 161] on div "Premium Unlock These Perks 24 private consultation hours with a ChildPlus Consu…" at bounding box center [507, 243] width 761 height 450
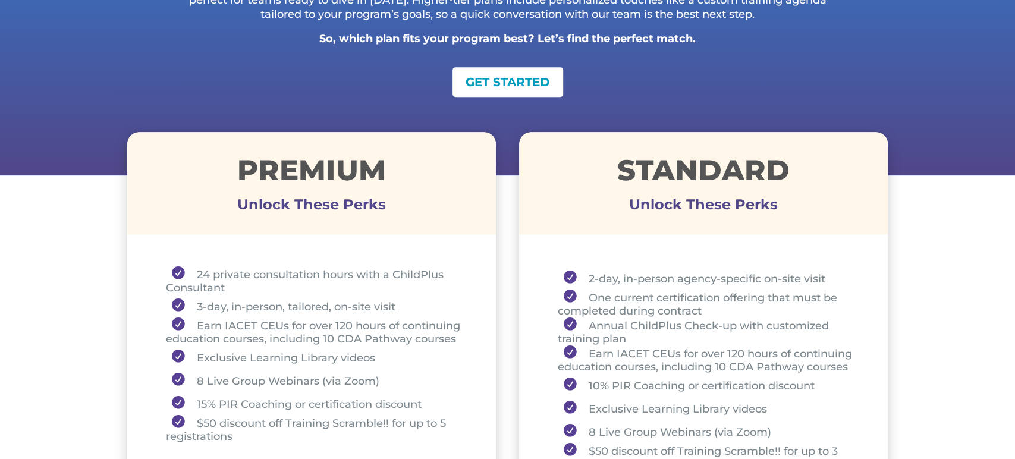
scroll to position [320, 0]
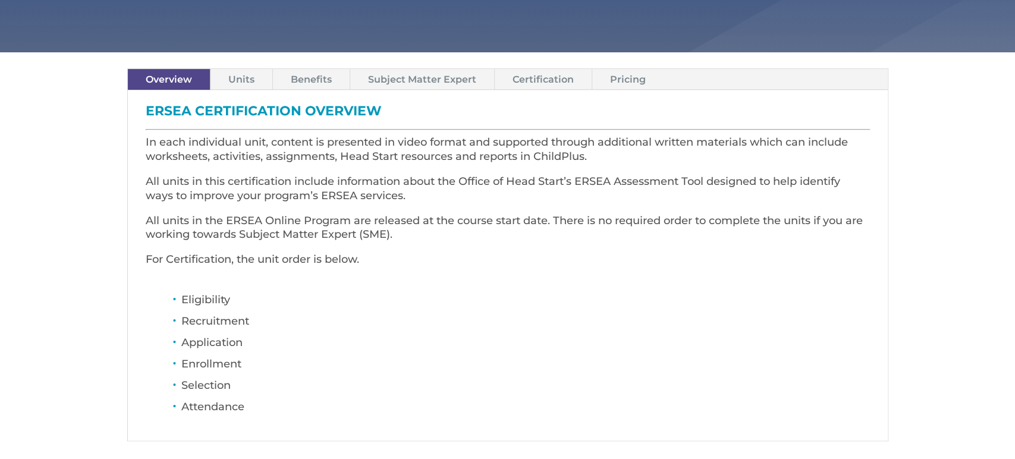
scroll to position [319, 0]
click at [232, 81] on link "Units" at bounding box center [241, 78] width 62 height 21
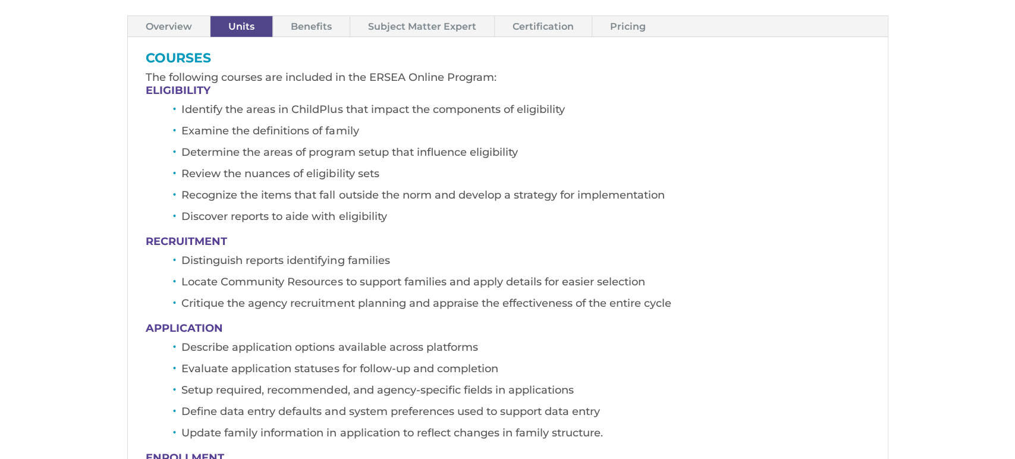
scroll to position [372, 0]
click at [385, 27] on link "Subject Matter Expert" at bounding box center [422, 25] width 144 height 21
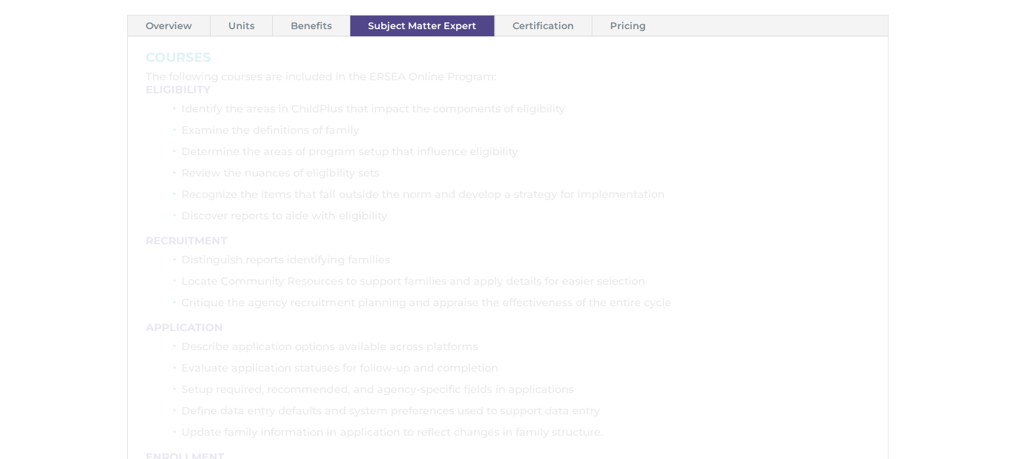
scroll to position [338, 0]
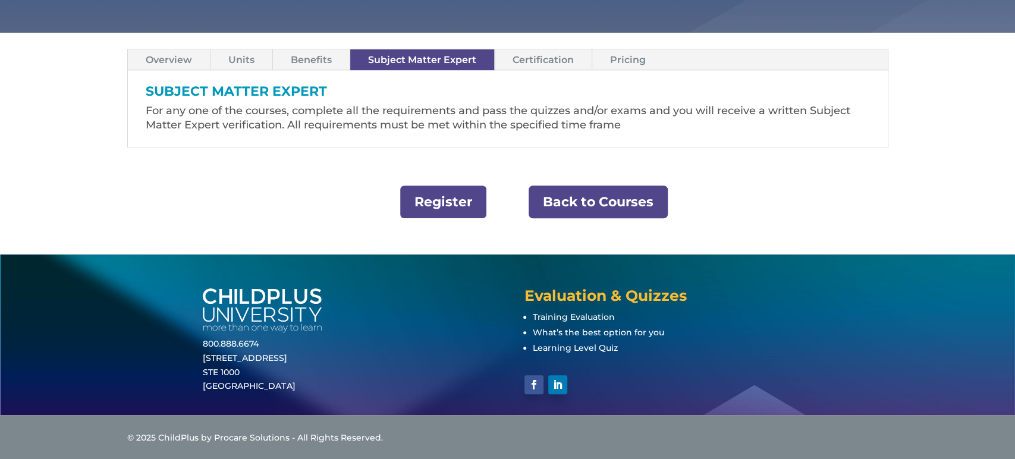
click at [247, 59] on link "Units" at bounding box center [241, 59] width 62 height 21
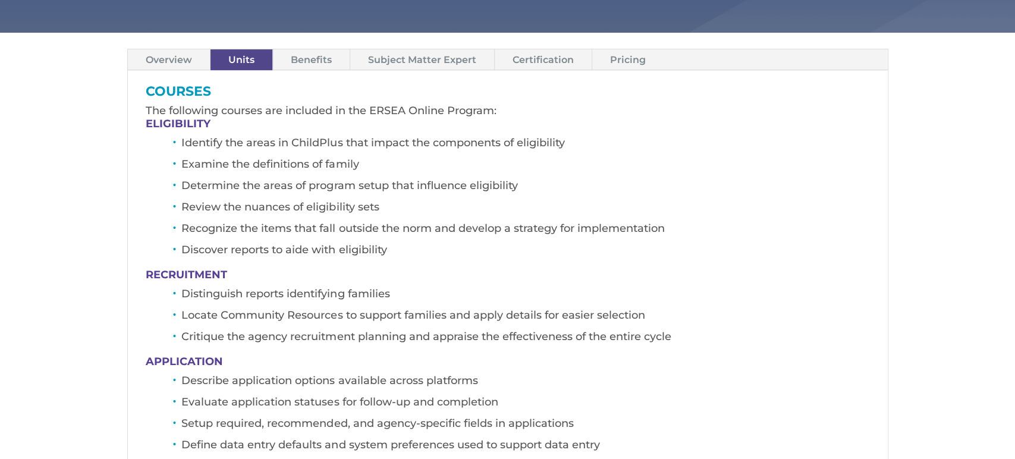
click at [623, 60] on link "Pricing" at bounding box center [627, 59] width 71 height 21
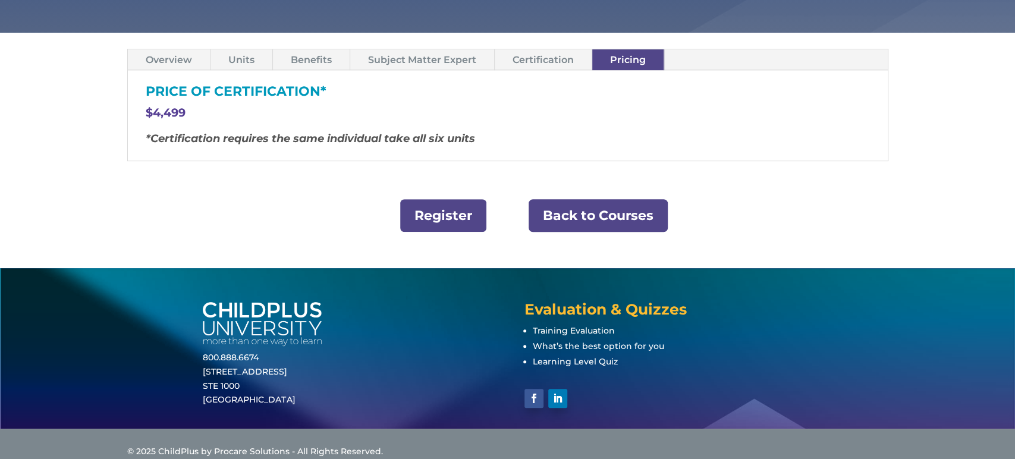
click at [582, 209] on link "Back to Courses" at bounding box center [598, 215] width 139 height 33
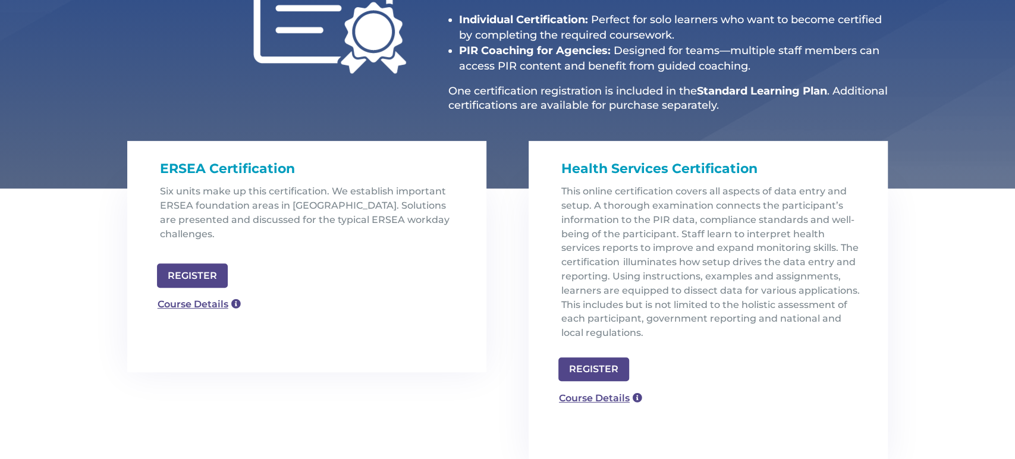
scroll to position [266, 0]
